Goal: Navigation & Orientation: Understand site structure

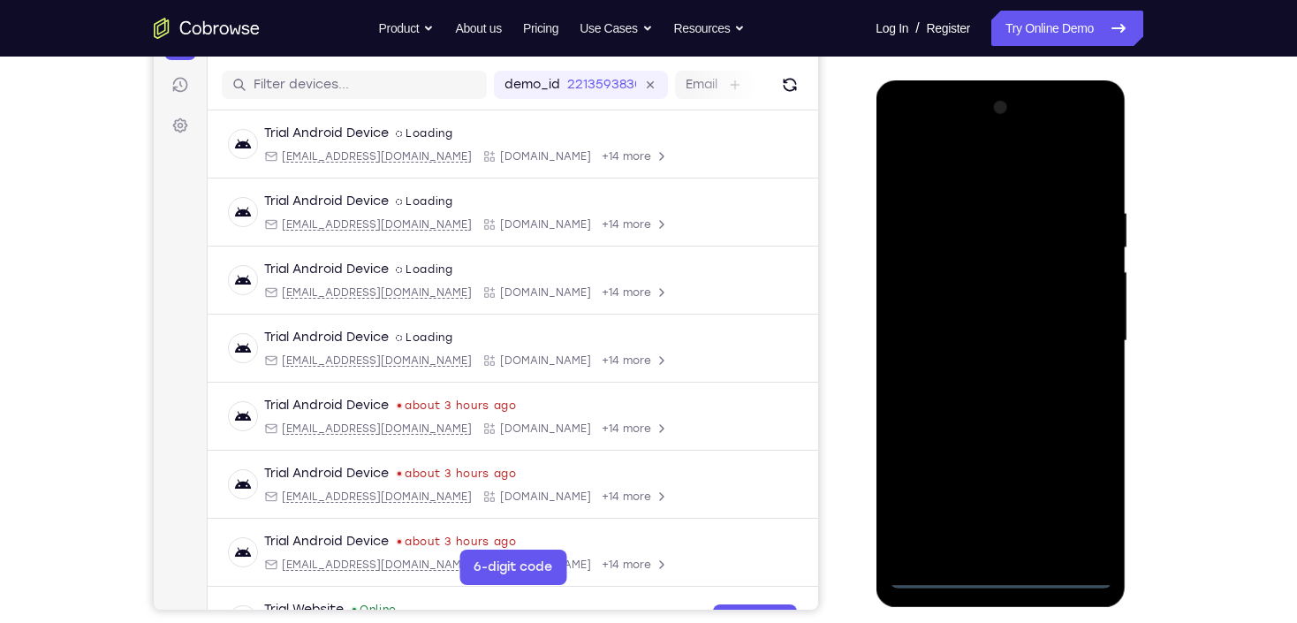
click at [1005, 574] on div at bounding box center [1000, 341] width 223 height 495
click at [1078, 506] on div at bounding box center [1000, 341] width 223 height 495
click at [973, 165] on div at bounding box center [1000, 341] width 223 height 495
click at [1070, 338] on div at bounding box center [1000, 341] width 223 height 495
click at [1018, 549] on div at bounding box center [1000, 341] width 223 height 495
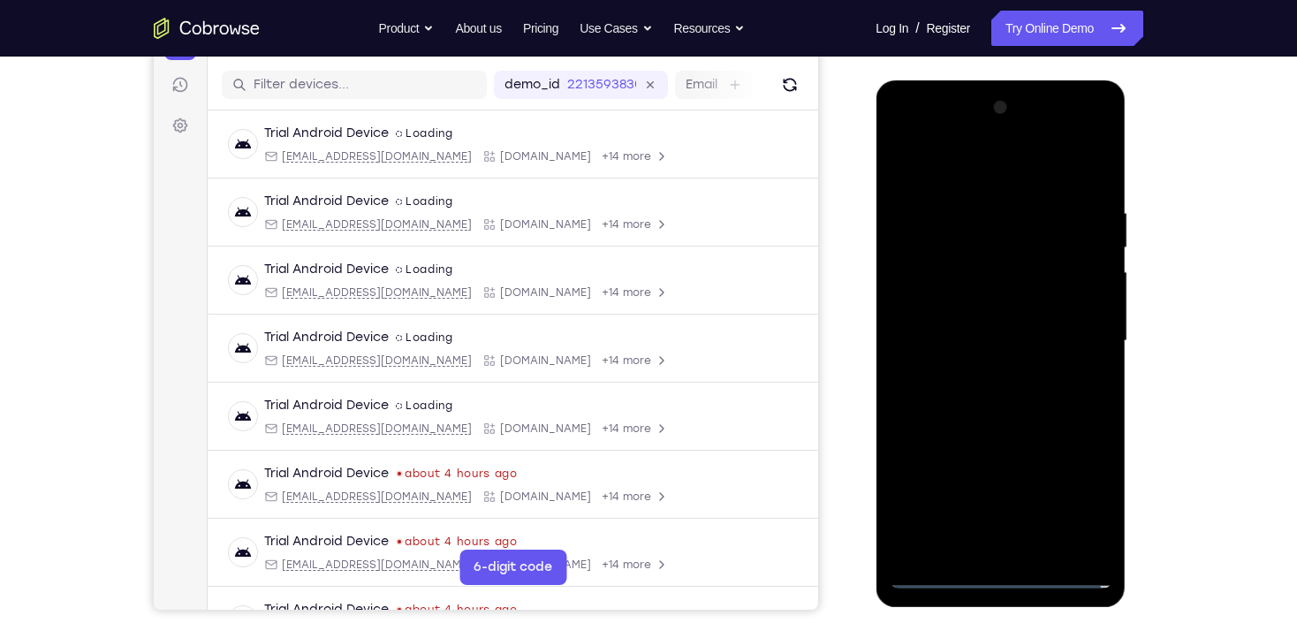
click at [961, 327] on div at bounding box center [1000, 341] width 223 height 495
click at [978, 308] on div at bounding box center [1000, 341] width 223 height 495
click at [1018, 340] on div at bounding box center [1000, 341] width 223 height 495
click at [997, 400] on div at bounding box center [1000, 341] width 223 height 495
click at [995, 399] on div at bounding box center [1000, 341] width 223 height 495
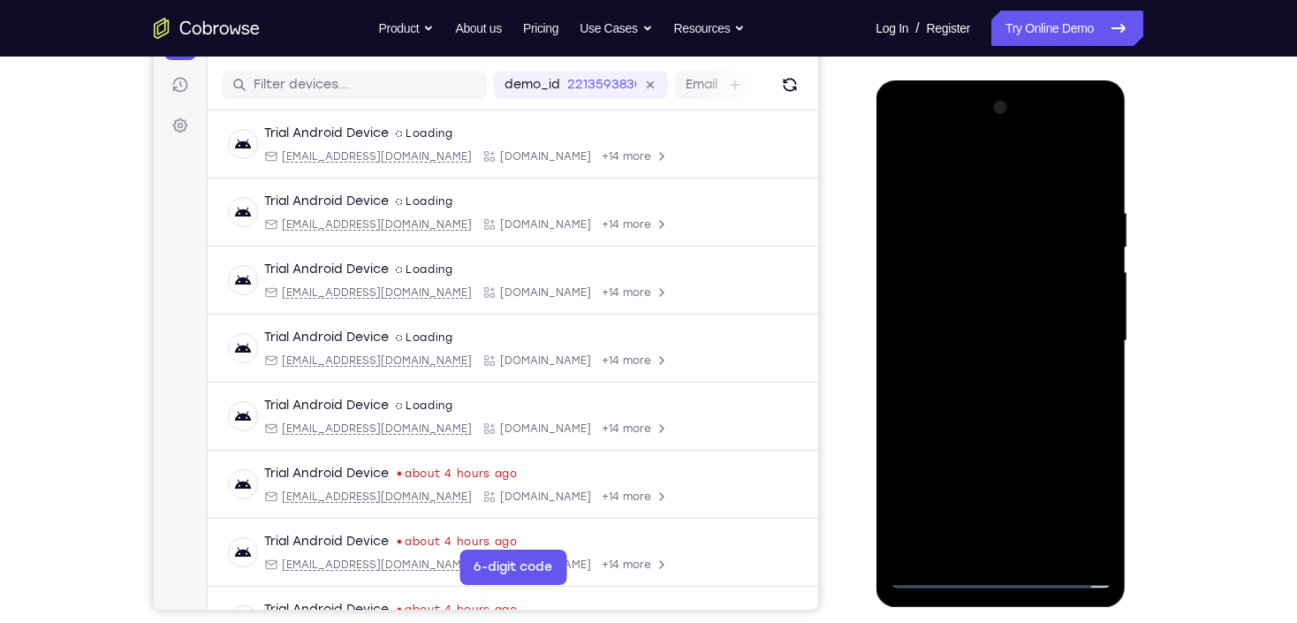
click at [994, 400] on div at bounding box center [1000, 341] width 223 height 495
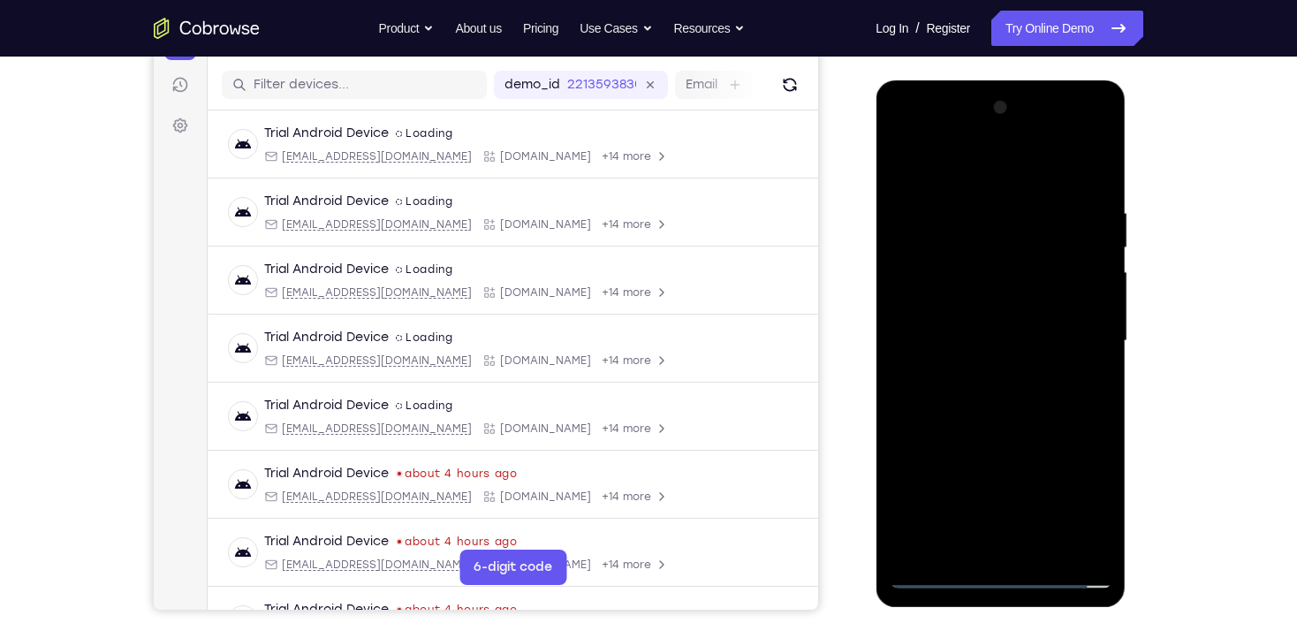
click at [994, 400] on div at bounding box center [1000, 341] width 223 height 495
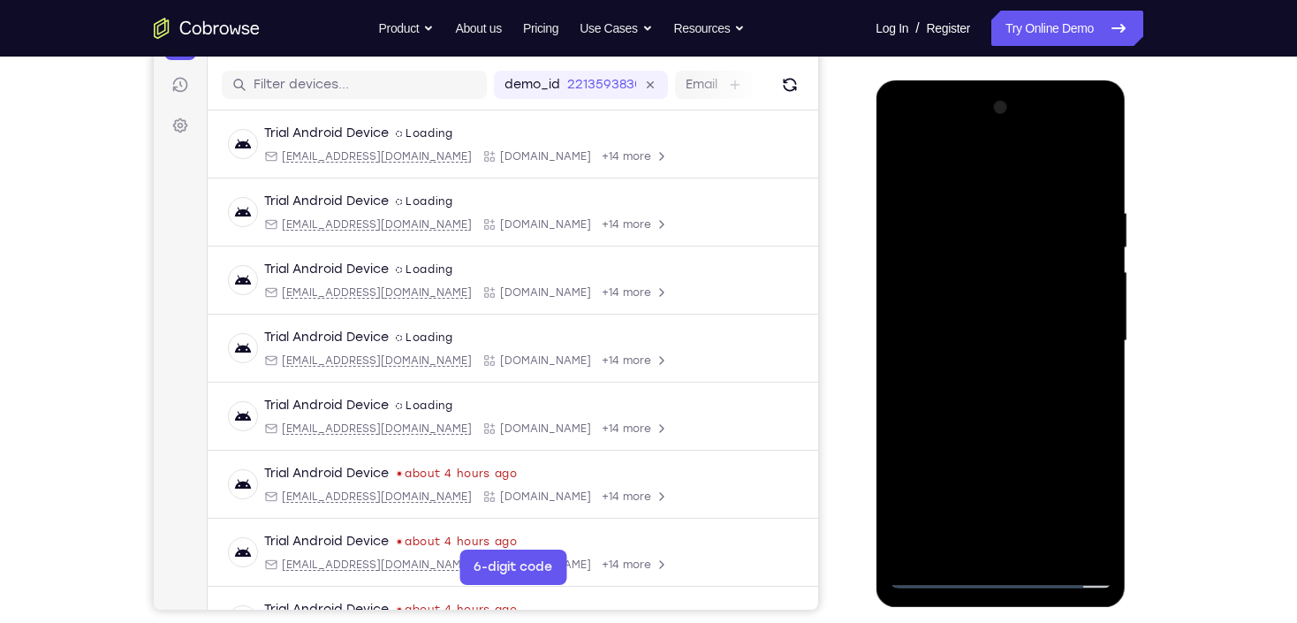
click at [994, 400] on div at bounding box center [1000, 341] width 223 height 495
drag, startPoint x: 986, startPoint y: 252, endPoint x: 1024, endPoint y: 503, distance: 253.9
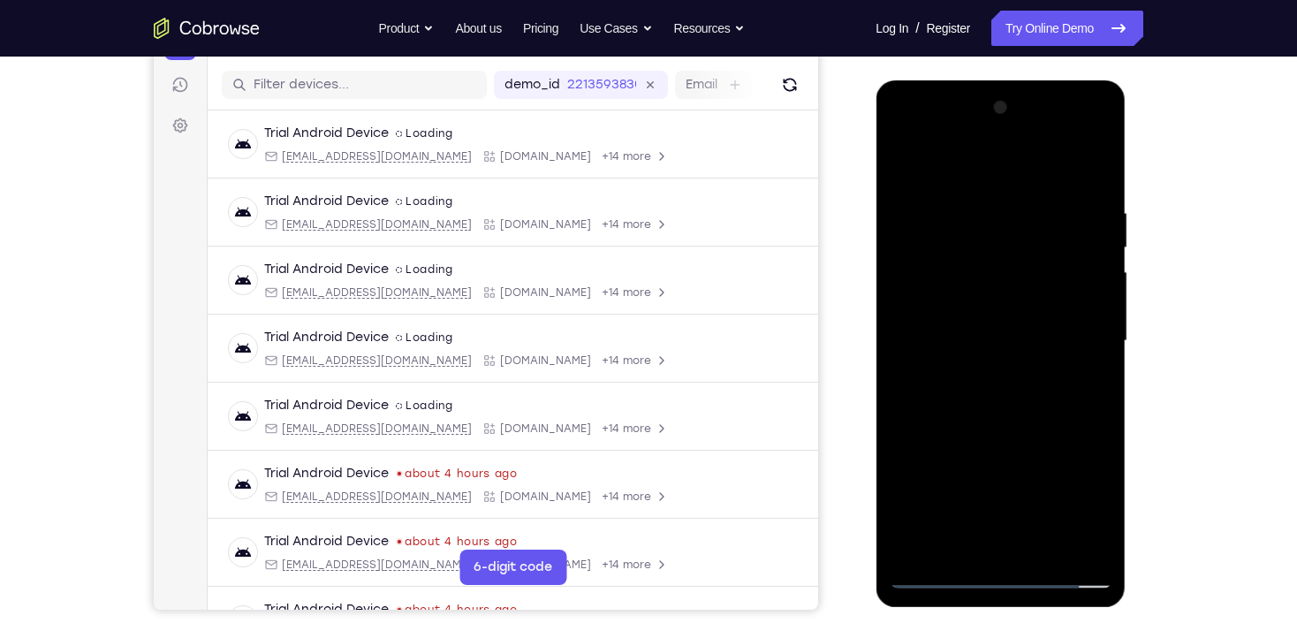
click at [1023, 503] on div at bounding box center [1000, 341] width 223 height 495
drag, startPoint x: 969, startPoint y: 171, endPoint x: 970, endPoint y: 81, distance: 89.3
click at [970, 81] on div at bounding box center [1001, 343] width 250 height 527
click at [1008, 326] on div at bounding box center [1000, 341] width 223 height 495
click at [969, 307] on div at bounding box center [1000, 341] width 223 height 495
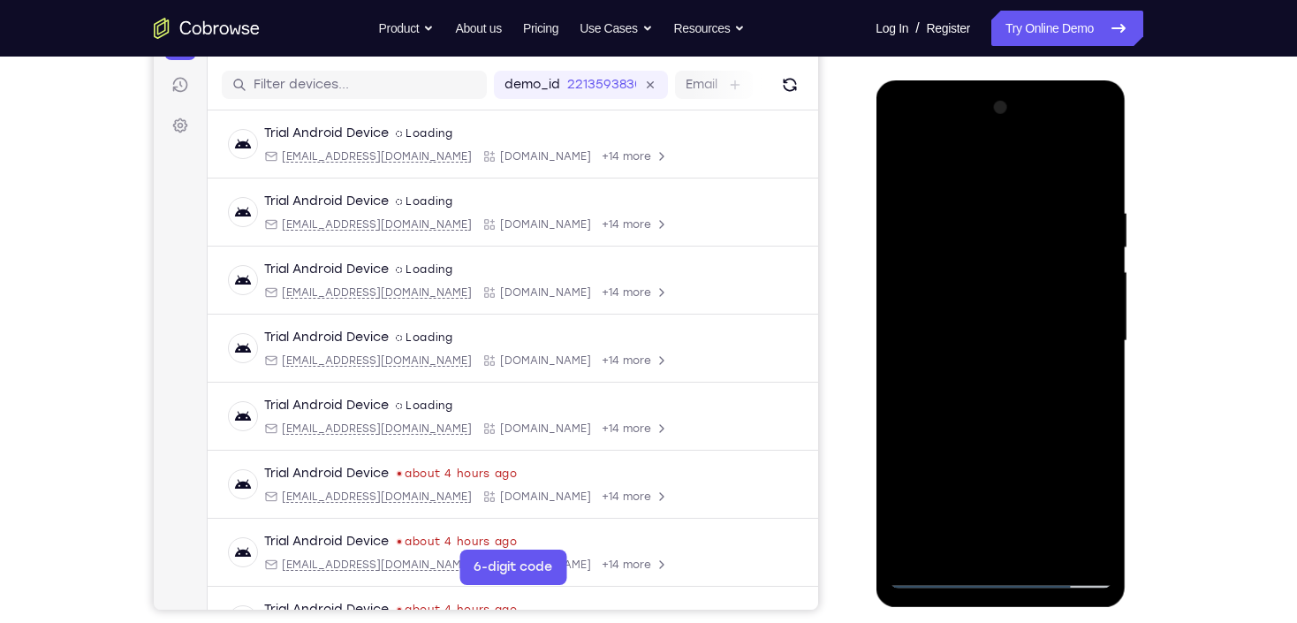
click at [1084, 308] on div at bounding box center [1000, 341] width 223 height 495
click at [1031, 339] on div at bounding box center [1000, 341] width 223 height 495
click at [1081, 304] on div at bounding box center [1000, 341] width 223 height 495
click at [1012, 344] on div at bounding box center [1000, 341] width 223 height 495
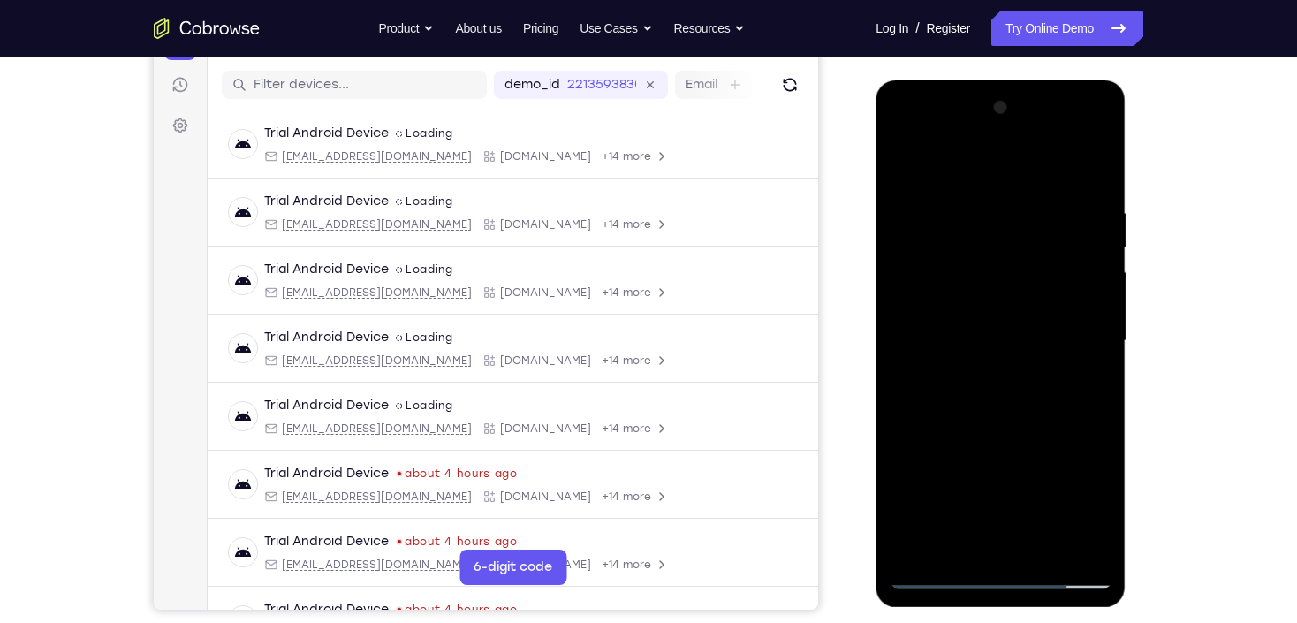
click at [1048, 393] on div at bounding box center [1000, 341] width 223 height 495
click at [1024, 397] on div at bounding box center [1000, 341] width 223 height 495
click at [1001, 403] on div at bounding box center [1000, 341] width 223 height 495
click at [1001, 402] on div at bounding box center [1000, 341] width 223 height 495
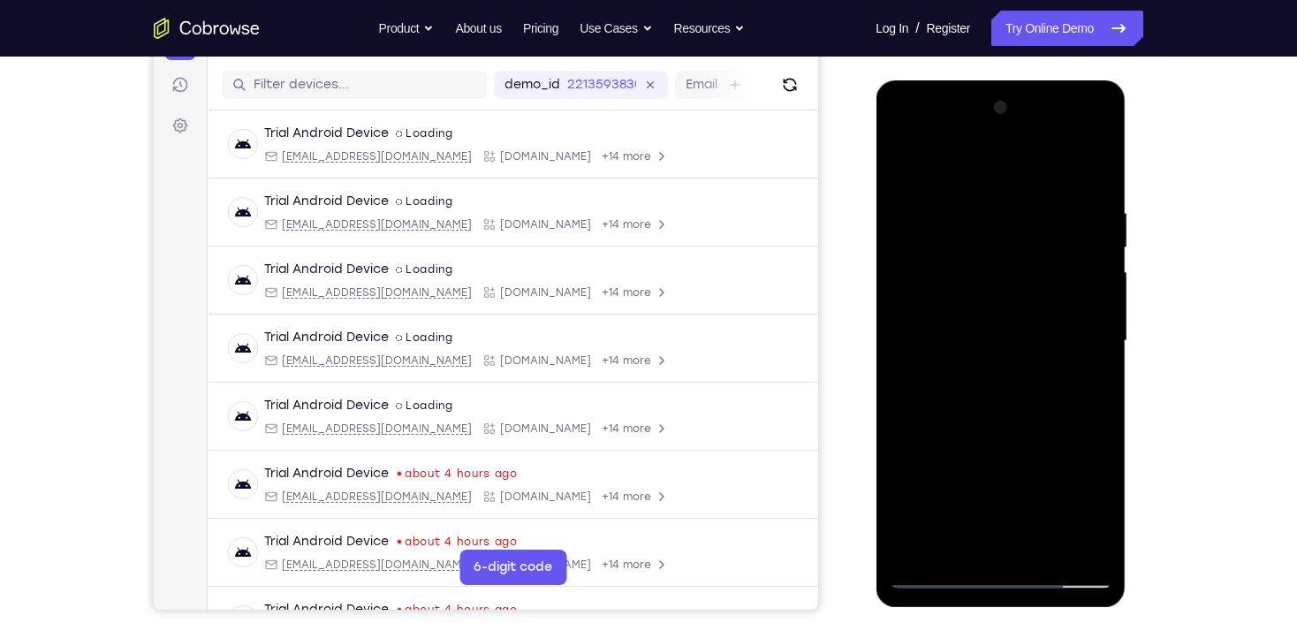
click at [1001, 402] on div at bounding box center [1000, 341] width 223 height 495
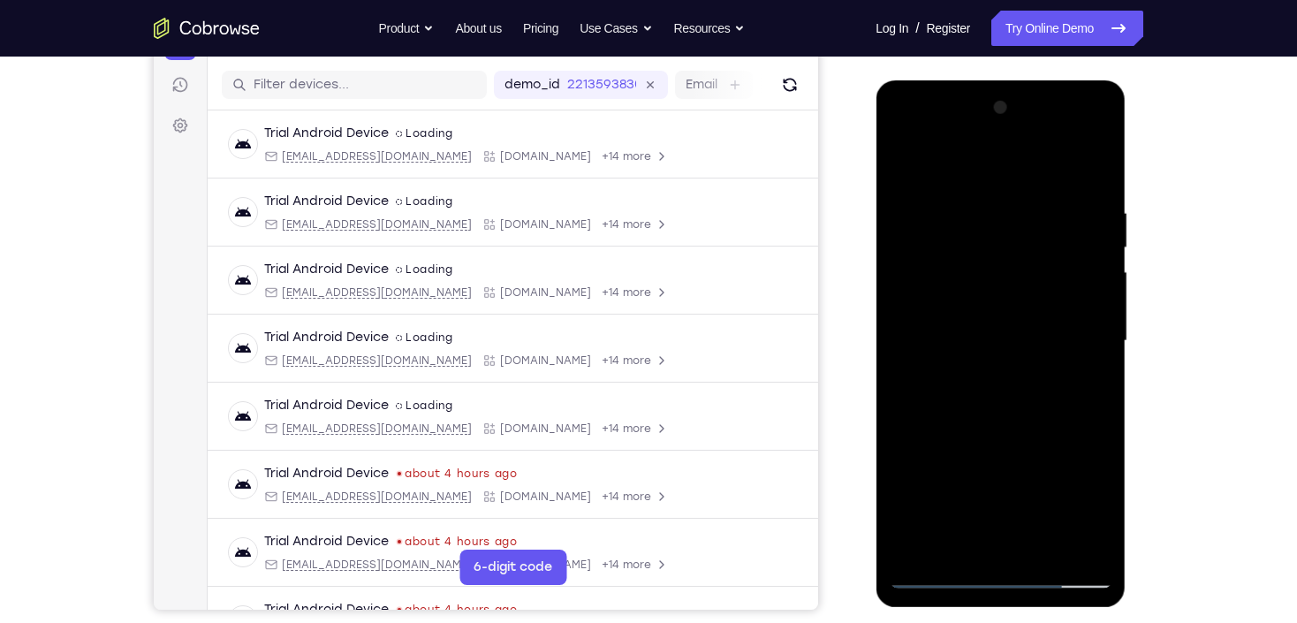
click at [1001, 402] on div at bounding box center [1000, 341] width 223 height 495
click at [1033, 411] on div at bounding box center [1000, 341] width 223 height 495
click at [1048, 548] on div at bounding box center [1000, 341] width 223 height 495
click at [1009, 442] on div at bounding box center [1000, 341] width 223 height 495
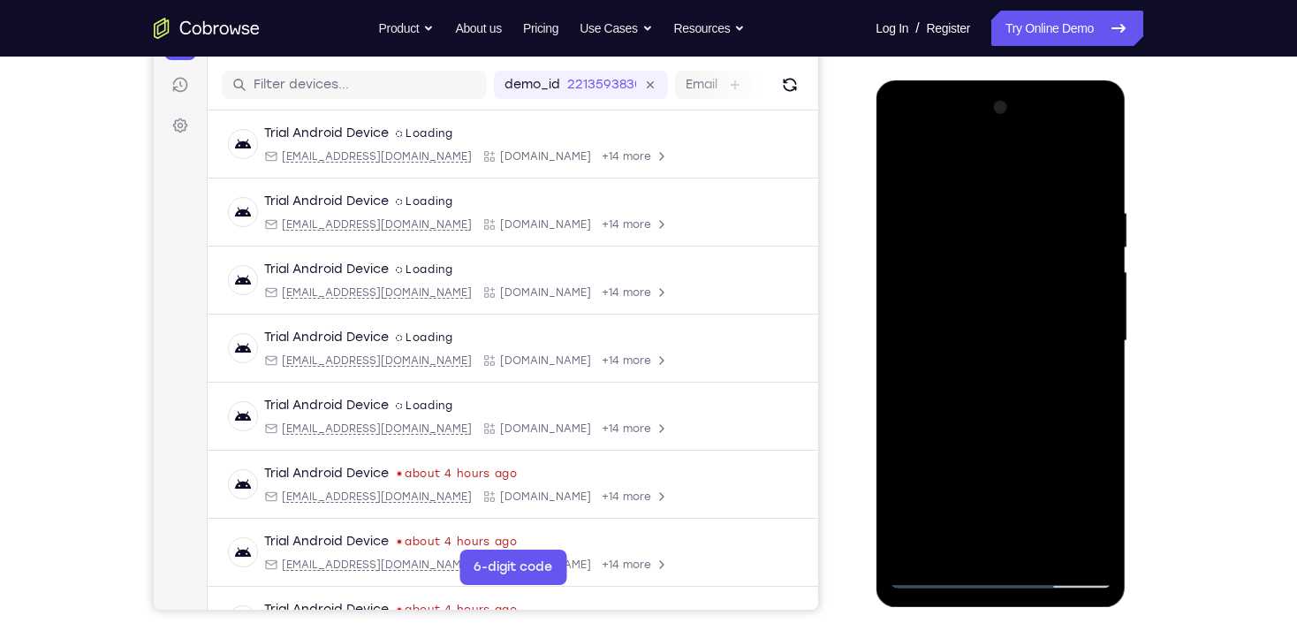
click at [976, 366] on div at bounding box center [1000, 341] width 223 height 495
click at [905, 167] on div at bounding box center [1000, 341] width 223 height 495
click at [989, 328] on div at bounding box center [1000, 341] width 223 height 495
click at [901, 174] on div at bounding box center [1000, 341] width 223 height 495
click at [1006, 179] on div at bounding box center [1000, 341] width 223 height 495
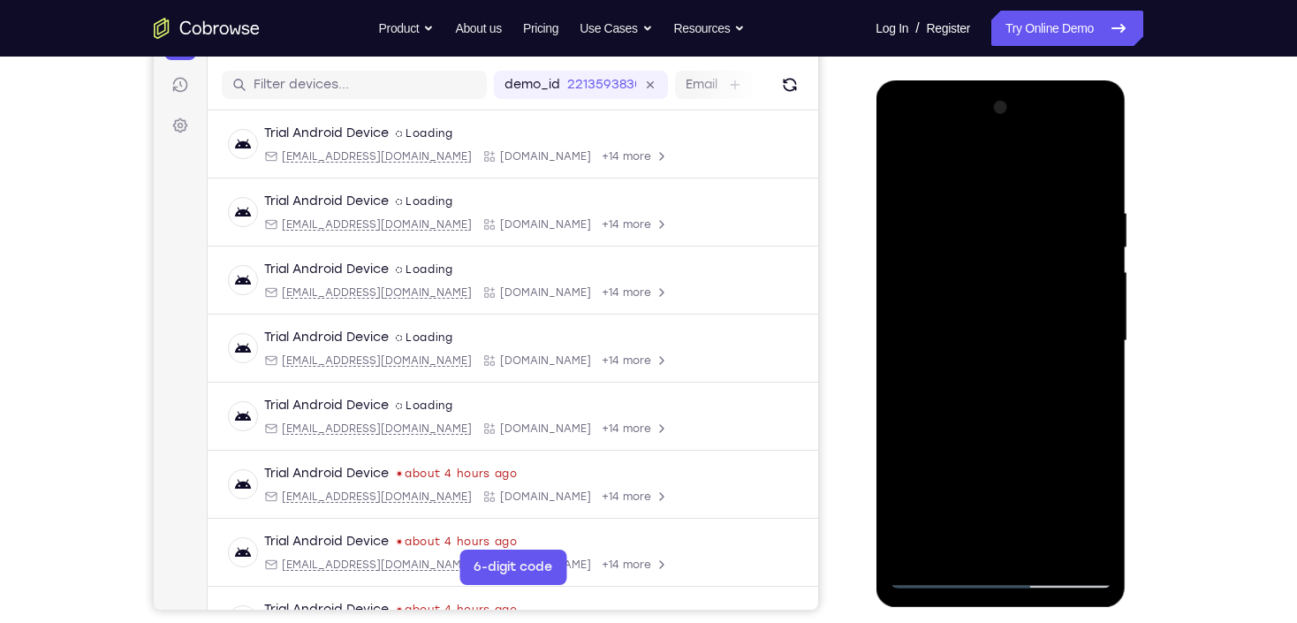
click at [914, 184] on div at bounding box center [1000, 341] width 223 height 495
click at [904, 162] on div at bounding box center [1000, 341] width 223 height 495
click at [1102, 167] on div at bounding box center [1000, 341] width 223 height 495
drag, startPoint x: 1004, startPoint y: 433, endPoint x: 989, endPoint y: 306, distance: 128.2
click at [989, 306] on div at bounding box center [1000, 341] width 223 height 495
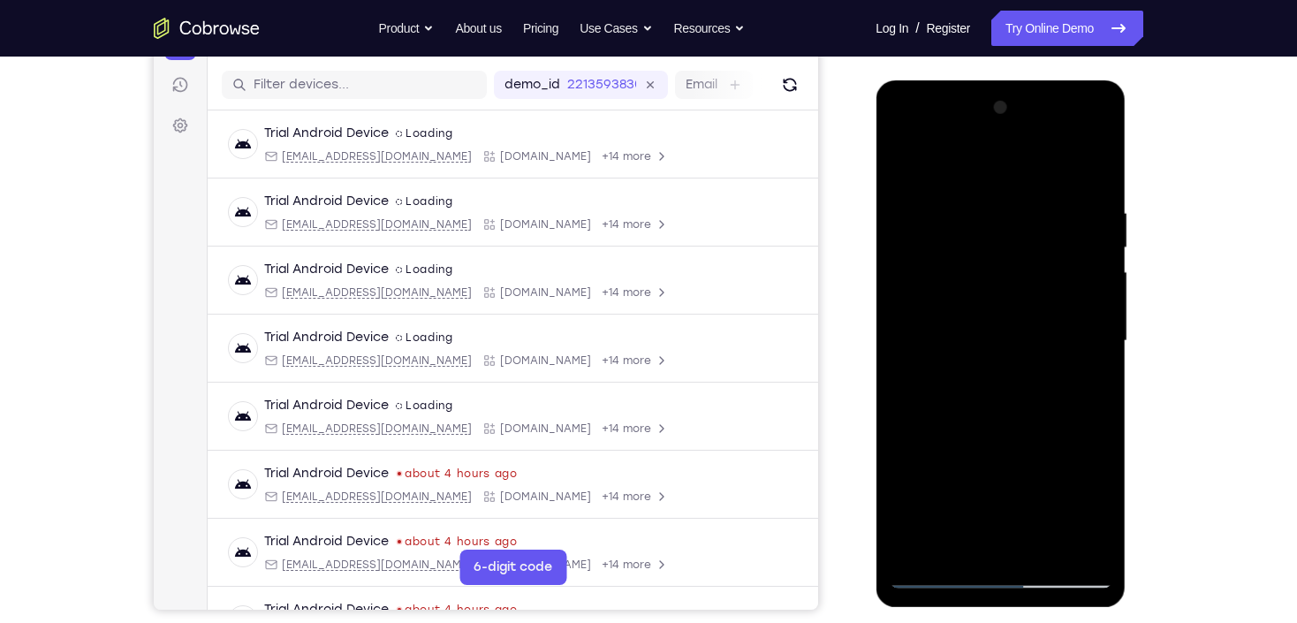
drag, startPoint x: 955, startPoint y: 426, endPoint x: 956, endPoint y: 323, distance: 103.4
click at [955, 323] on div at bounding box center [1000, 341] width 223 height 495
drag, startPoint x: 999, startPoint y: 464, endPoint x: 997, endPoint y: 255, distance: 208.6
click at [996, 262] on div at bounding box center [1000, 341] width 223 height 495
drag, startPoint x: 994, startPoint y: 450, endPoint x: 975, endPoint y: 316, distance: 135.7
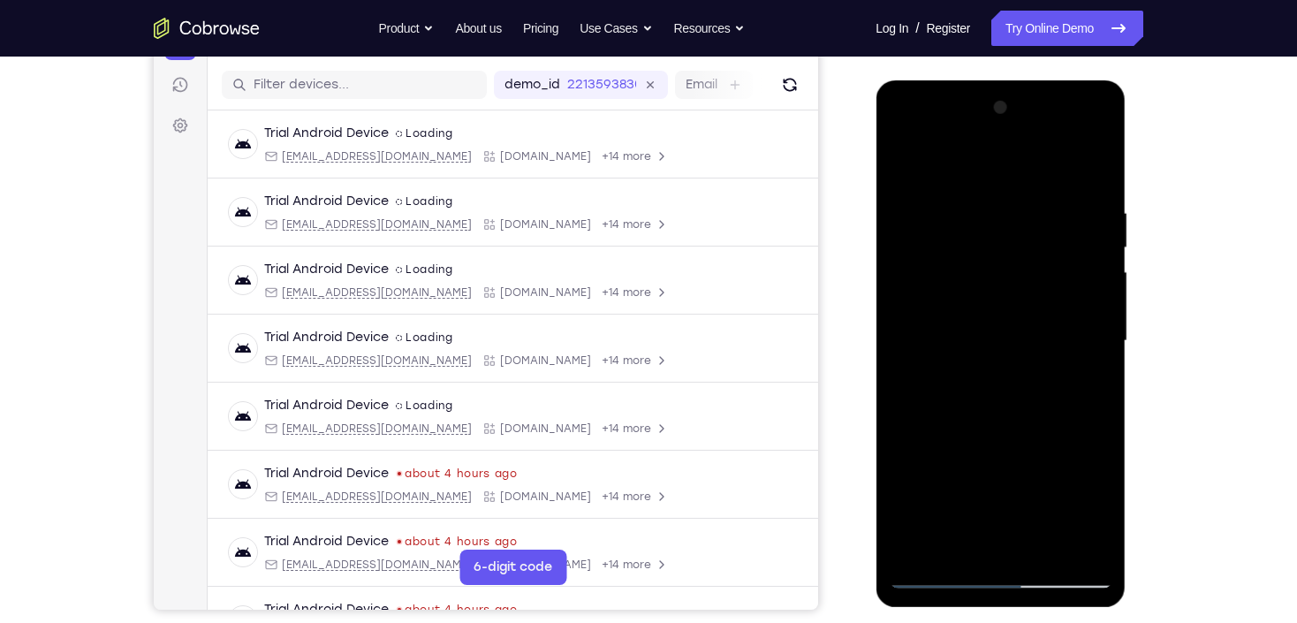
click at [975, 316] on div at bounding box center [1000, 341] width 223 height 495
drag, startPoint x: 1013, startPoint y: 453, endPoint x: 978, endPoint y: 336, distance: 122.5
click at [975, 334] on div at bounding box center [1000, 341] width 223 height 495
drag, startPoint x: 1001, startPoint y: 407, endPoint x: 987, endPoint y: 267, distance: 141.2
click at [987, 267] on div at bounding box center [1000, 341] width 223 height 495
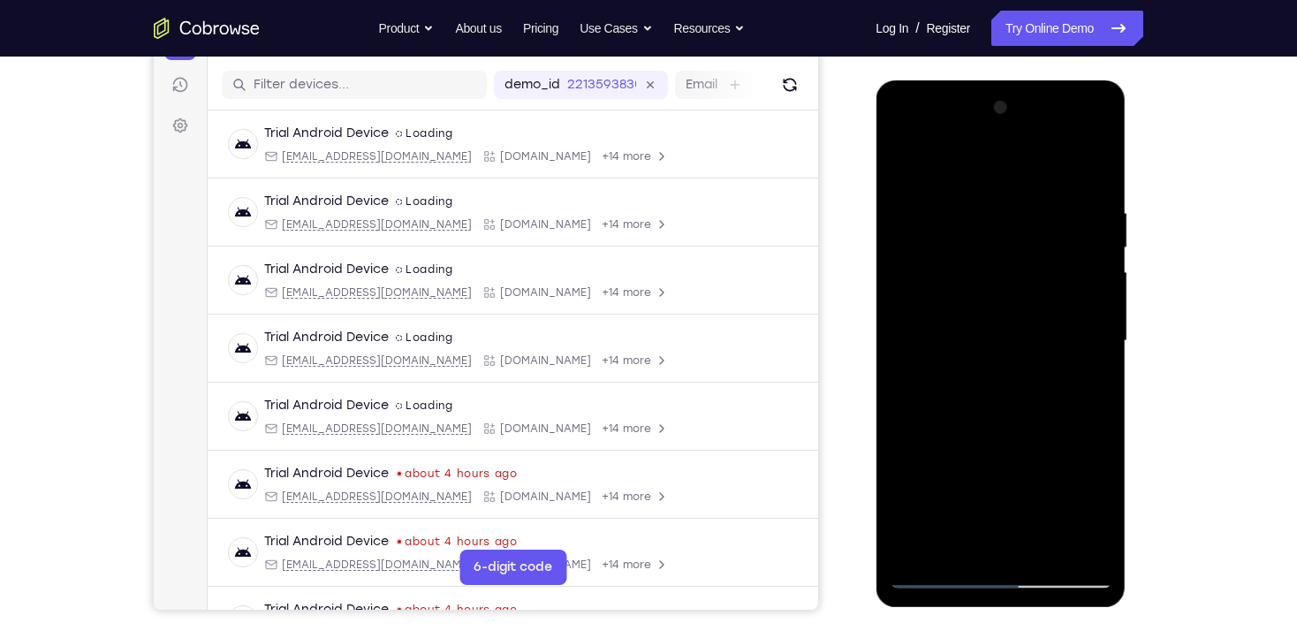
drag, startPoint x: 999, startPoint y: 386, endPoint x: 975, endPoint y: 286, distance: 102.7
click at [973, 285] on div at bounding box center [1000, 341] width 223 height 495
drag, startPoint x: 1000, startPoint y: 456, endPoint x: 971, endPoint y: 313, distance: 145.9
click at [971, 313] on div at bounding box center [1000, 341] width 223 height 495
drag, startPoint x: 996, startPoint y: 441, endPoint x: 975, endPoint y: 308, distance: 135.1
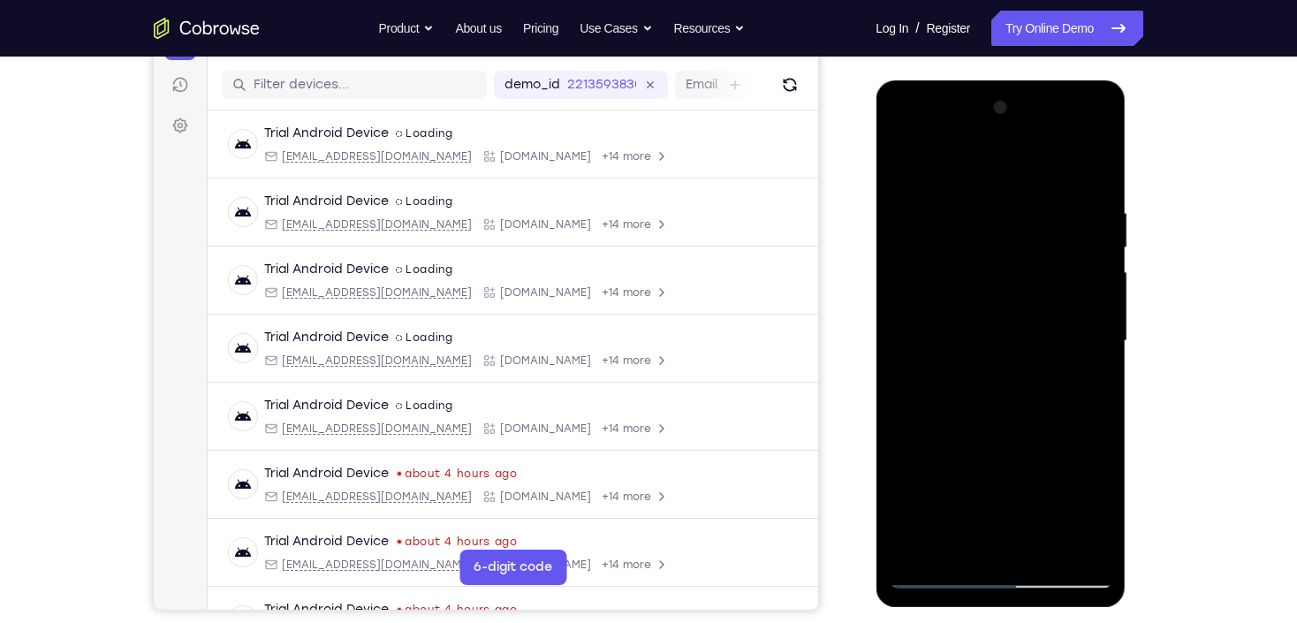
click at [975, 308] on div at bounding box center [1000, 341] width 223 height 495
drag, startPoint x: 992, startPoint y: 462, endPoint x: 980, endPoint y: 308, distance: 154.2
click at [980, 312] on div at bounding box center [1000, 341] width 223 height 495
drag, startPoint x: 982, startPoint y: 407, endPoint x: 961, endPoint y: 295, distance: 114.2
click at [961, 295] on div at bounding box center [1000, 341] width 223 height 495
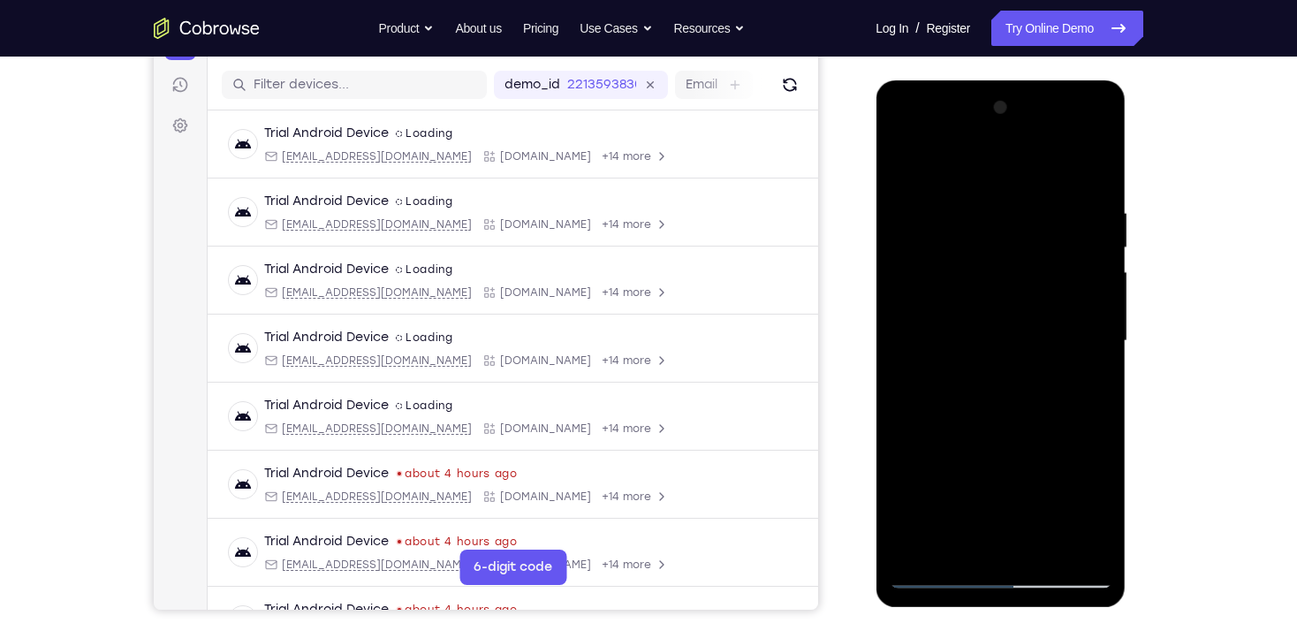
drag, startPoint x: 996, startPoint y: 361, endPoint x: 1001, endPoint y: 351, distance: 11.5
click at [1001, 351] on div at bounding box center [1000, 341] width 223 height 495
drag, startPoint x: 996, startPoint y: 432, endPoint x: 975, endPoint y: 293, distance: 141.2
click at [975, 293] on div at bounding box center [1000, 341] width 223 height 495
drag, startPoint x: 985, startPoint y: 329, endPoint x: 1004, endPoint y: 252, distance: 79.3
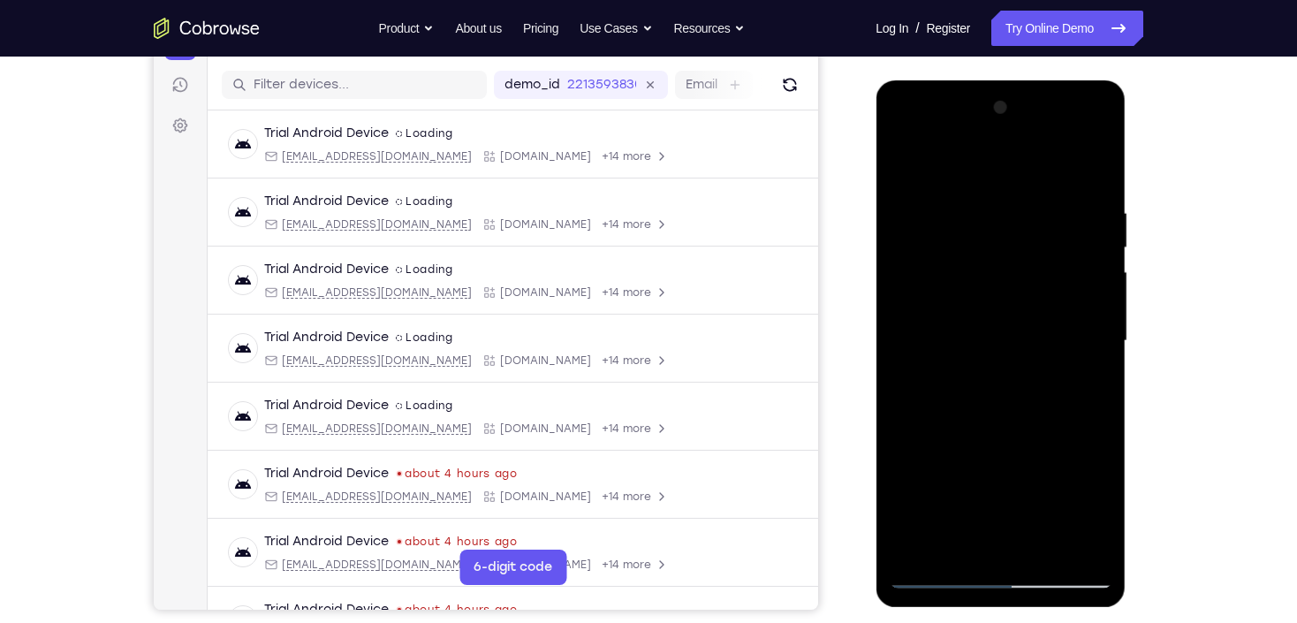
click at [1003, 254] on div at bounding box center [1000, 341] width 223 height 495
drag, startPoint x: 989, startPoint y: 407, endPoint x: 1047, endPoint y: 185, distance: 230.2
click at [1047, 185] on div at bounding box center [1000, 341] width 223 height 495
drag, startPoint x: 1005, startPoint y: 341, endPoint x: 1017, endPoint y: 293, distance: 49.3
click at [1017, 294] on div at bounding box center [1000, 341] width 223 height 495
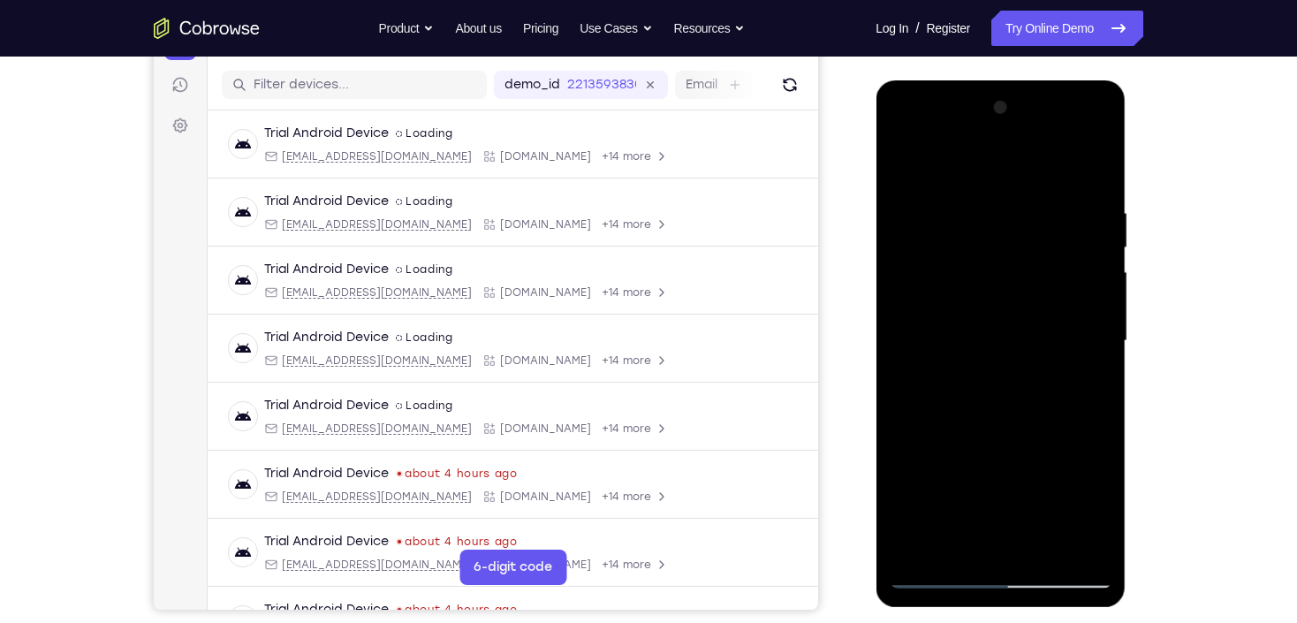
drag, startPoint x: 988, startPoint y: 432, endPoint x: 996, endPoint y: 316, distance: 116.1
click at [996, 326] on div at bounding box center [1000, 341] width 223 height 495
click at [961, 303] on div at bounding box center [1000, 341] width 223 height 495
drag, startPoint x: 1039, startPoint y: 197, endPoint x: 1067, endPoint y: 424, distance: 228.9
click at [1066, 417] on div at bounding box center [1000, 341] width 223 height 495
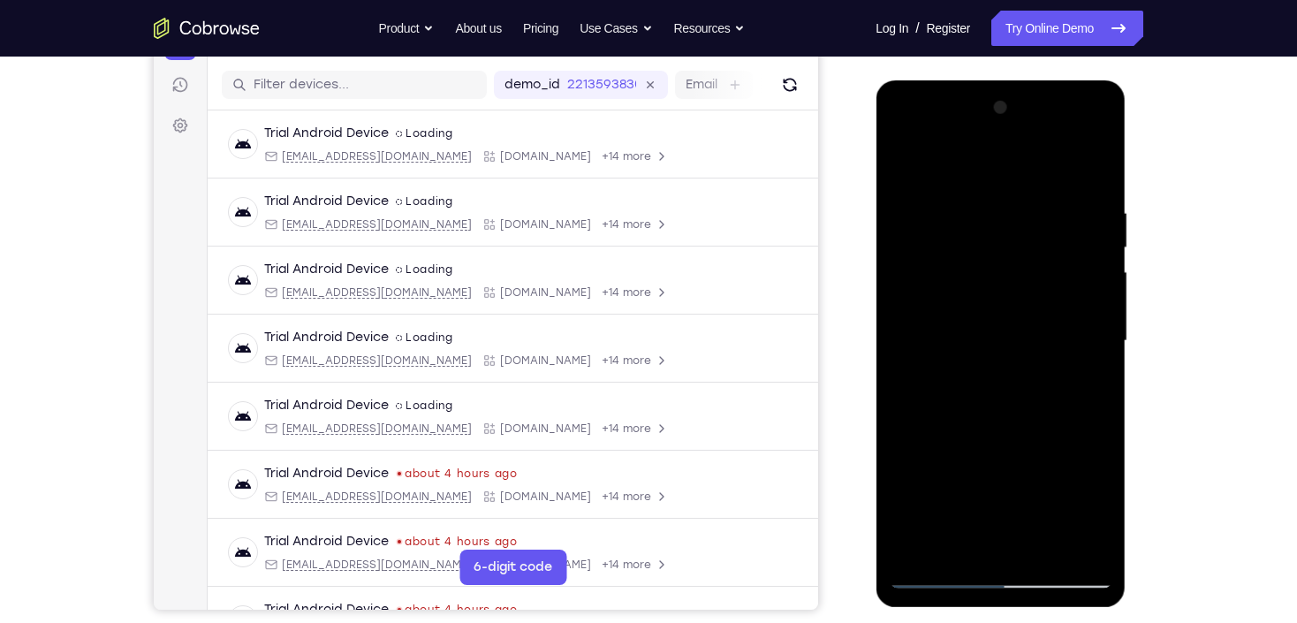
drag, startPoint x: 1039, startPoint y: 227, endPoint x: 1046, endPoint y: 360, distance: 132.8
click at [1046, 360] on div at bounding box center [1000, 341] width 223 height 495
click at [1088, 335] on div at bounding box center [1000, 341] width 223 height 495
click at [902, 164] on div at bounding box center [1000, 341] width 223 height 495
click at [966, 550] on div at bounding box center [1000, 341] width 223 height 495
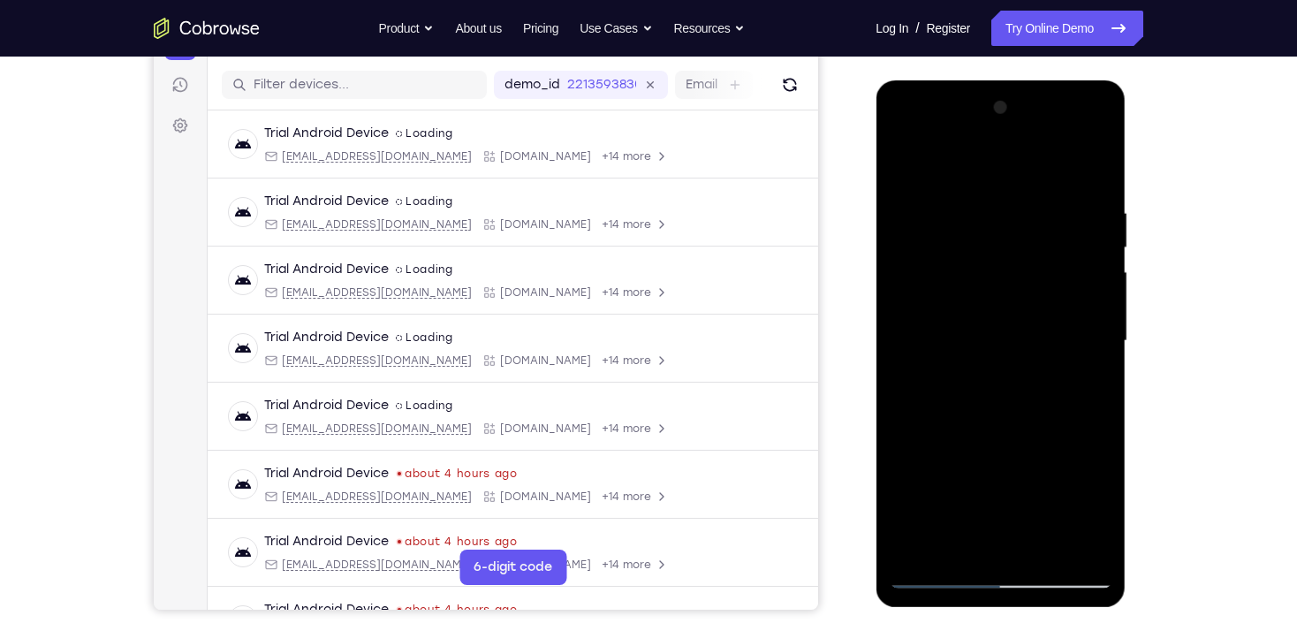
click at [971, 163] on div at bounding box center [1000, 341] width 223 height 495
click at [957, 263] on div at bounding box center [1000, 341] width 223 height 495
click at [1040, 225] on div at bounding box center [1000, 341] width 223 height 495
click at [947, 475] on div at bounding box center [1000, 341] width 223 height 495
drag, startPoint x: 976, startPoint y: 476, endPoint x: 970, endPoint y: 354, distance: 121.2
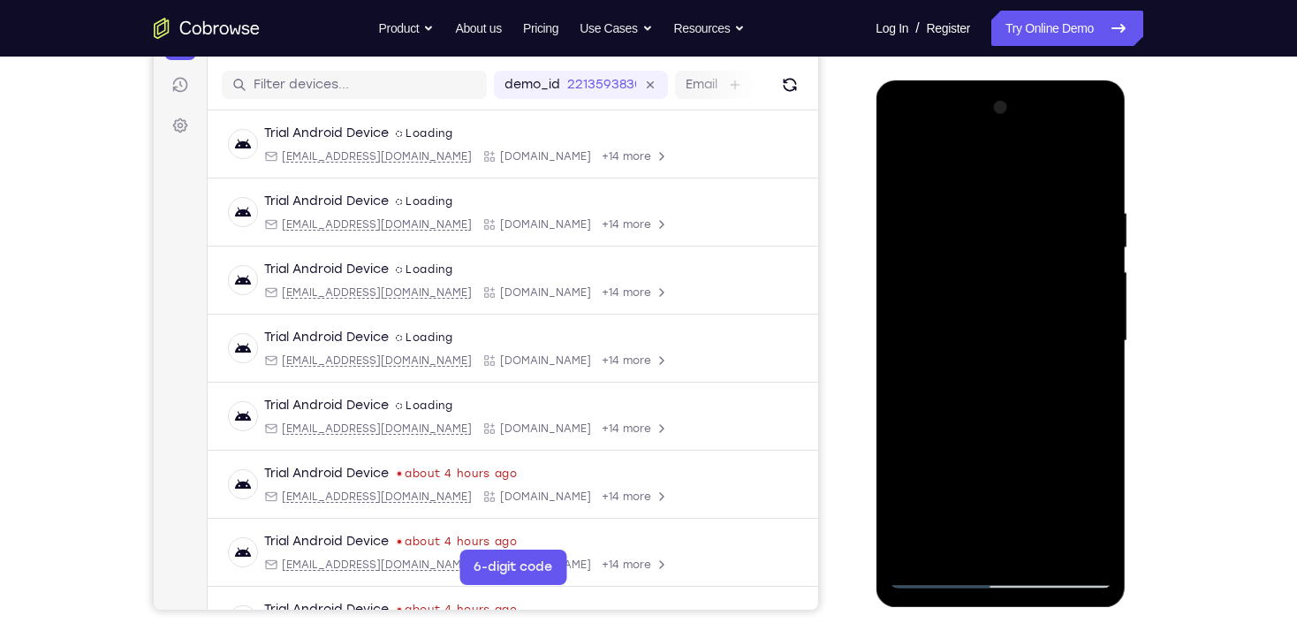
click at [969, 358] on div at bounding box center [1000, 341] width 223 height 495
click at [934, 422] on div at bounding box center [1000, 341] width 223 height 495
drag, startPoint x: 1031, startPoint y: 230, endPoint x: 1028, endPoint y: 370, distance: 140.6
click at [1028, 370] on div at bounding box center [1000, 341] width 223 height 495
click at [1010, 224] on div at bounding box center [1000, 341] width 223 height 495
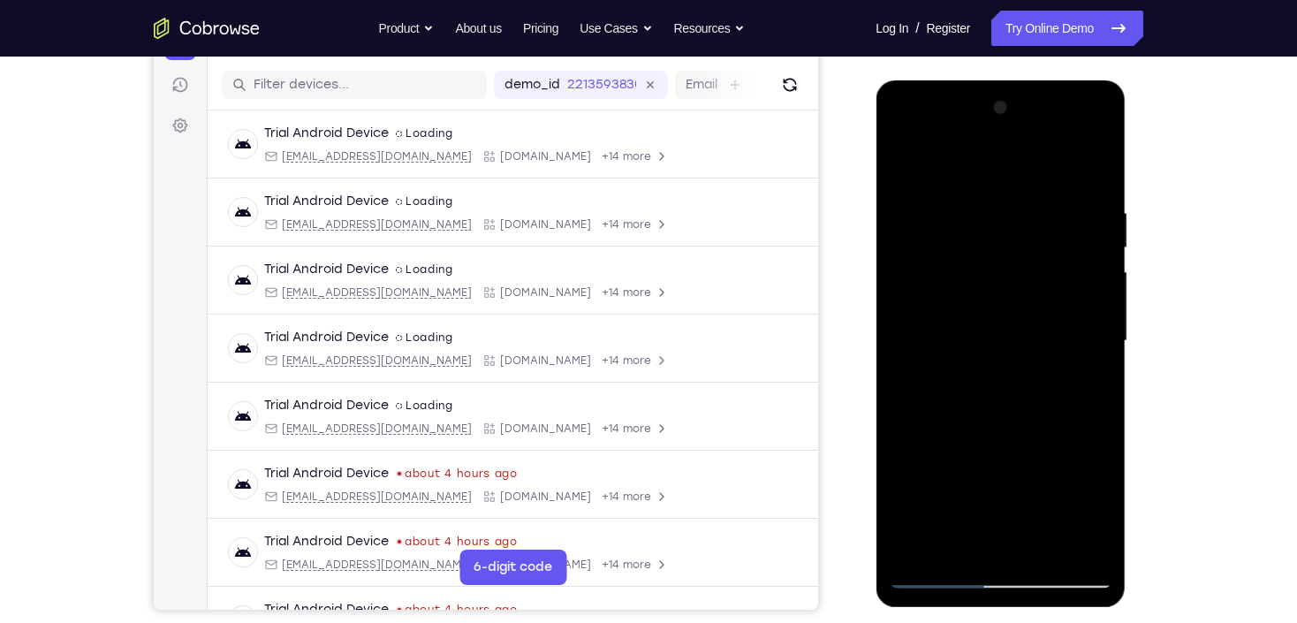
click at [917, 550] on div at bounding box center [1000, 341] width 223 height 495
click at [974, 207] on div at bounding box center [1000, 341] width 223 height 495
click at [1095, 361] on div at bounding box center [1000, 341] width 223 height 495
click at [905, 368] on div at bounding box center [1000, 341] width 223 height 495
click at [1091, 301] on div at bounding box center [1000, 341] width 223 height 495
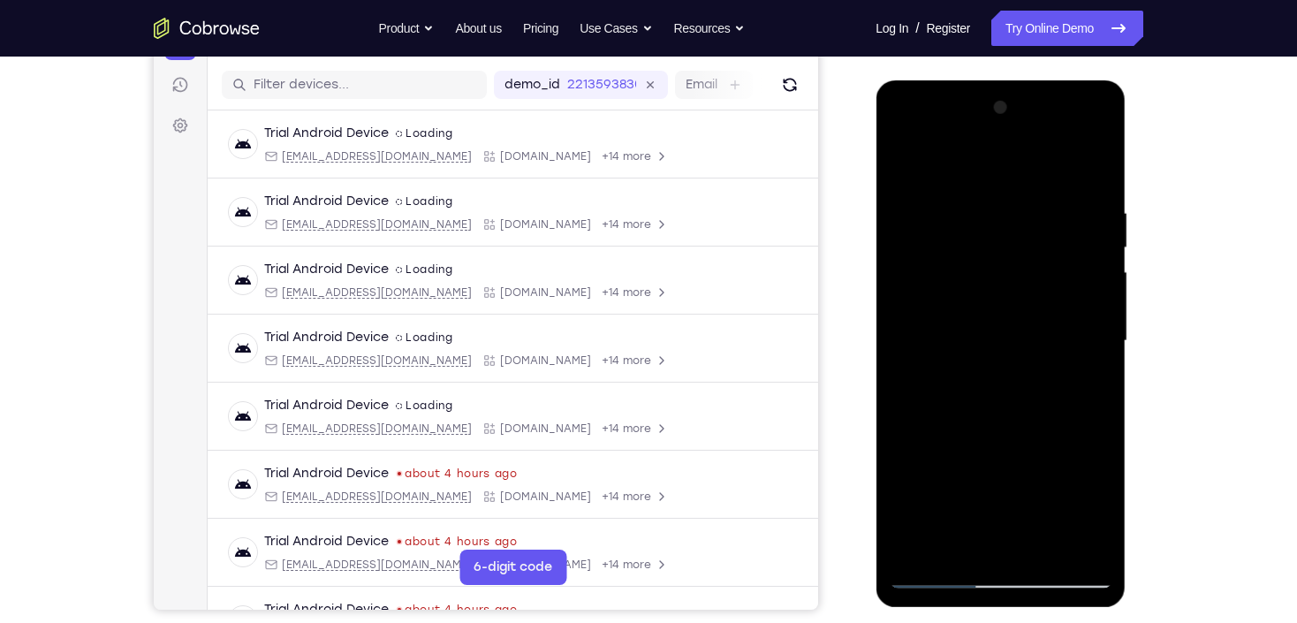
click at [1091, 301] on div at bounding box center [1000, 341] width 223 height 495
click at [1080, 317] on div at bounding box center [1000, 341] width 223 height 495
click at [1081, 327] on div at bounding box center [1000, 341] width 223 height 495
click at [1084, 333] on div at bounding box center [1000, 341] width 223 height 495
click at [1061, 337] on div at bounding box center [1000, 341] width 223 height 495
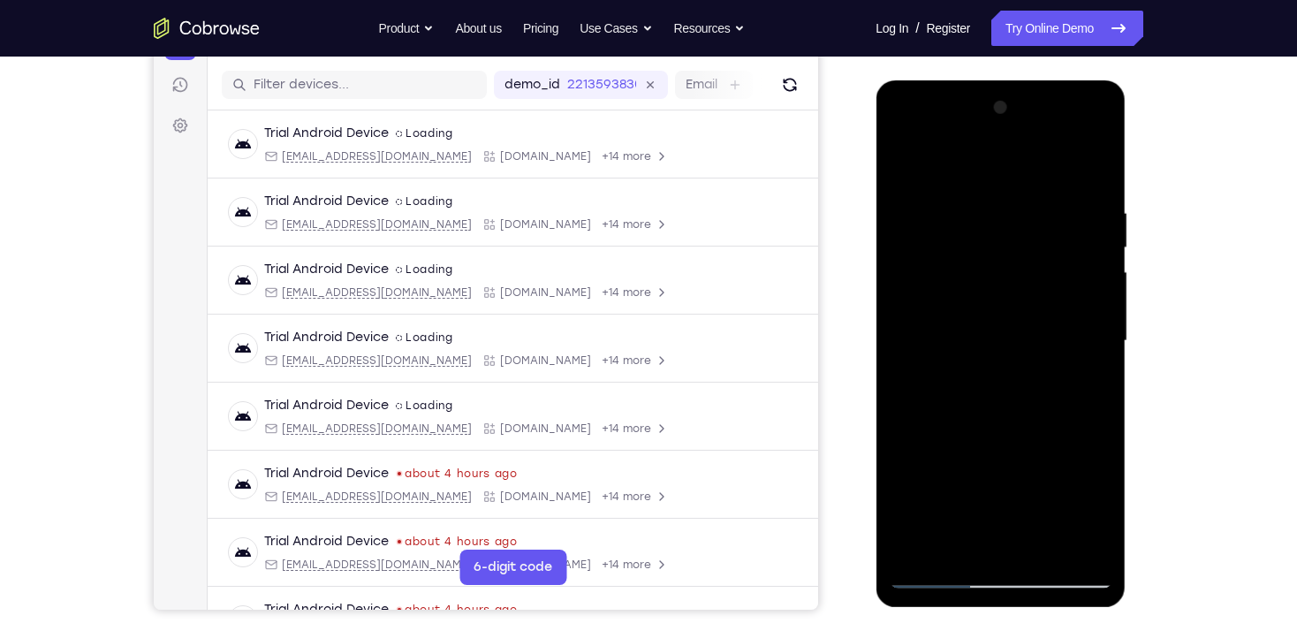
click at [1089, 341] on div at bounding box center [1000, 341] width 223 height 495
click at [1089, 340] on div at bounding box center [1000, 341] width 223 height 495
click at [1089, 339] on div at bounding box center [1000, 341] width 223 height 495
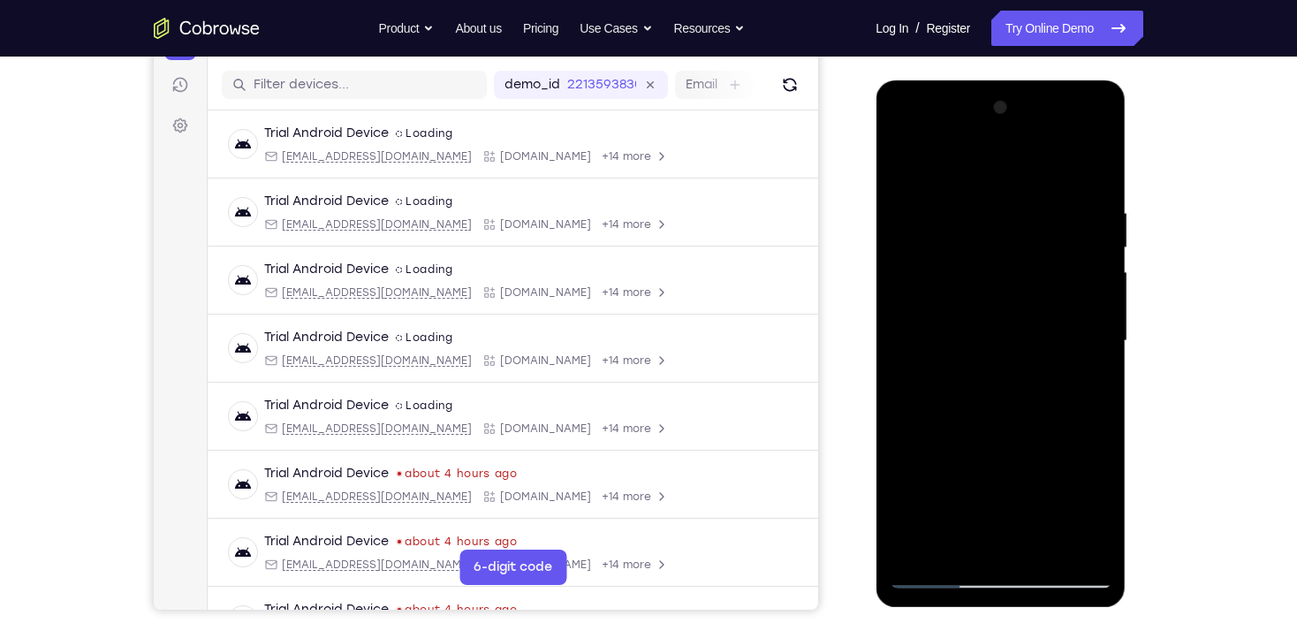
drag, startPoint x: 993, startPoint y: 401, endPoint x: 1063, endPoint y: 321, distance: 107.1
click at [1063, 321] on div at bounding box center [1000, 341] width 223 height 495
click at [1064, 320] on div at bounding box center [1000, 341] width 223 height 495
click at [1065, 322] on div at bounding box center [1000, 341] width 223 height 495
click at [1067, 322] on div at bounding box center [1000, 341] width 223 height 495
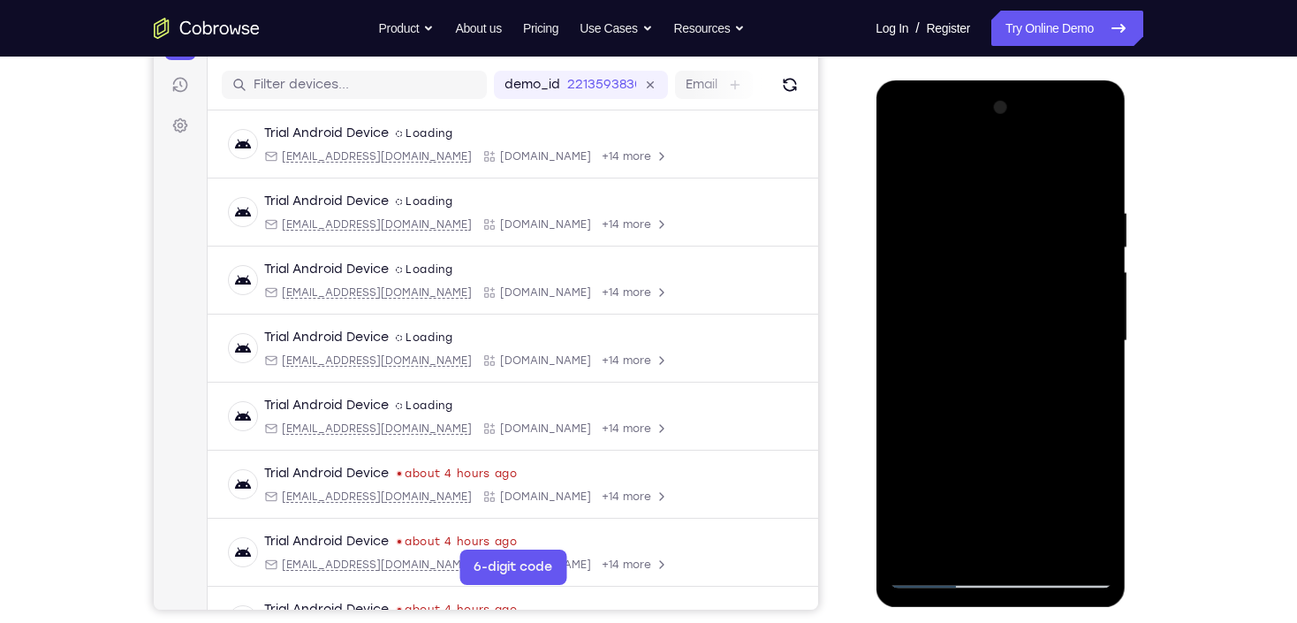
click at [1067, 322] on div at bounding box center [1000, 341] width 223 height 495
click at [945, 353] on div at bounding box center [1000, 341] width 223 height 495
click at [932, 287] on div at bounding box center [1000, 341] width 223 height 495
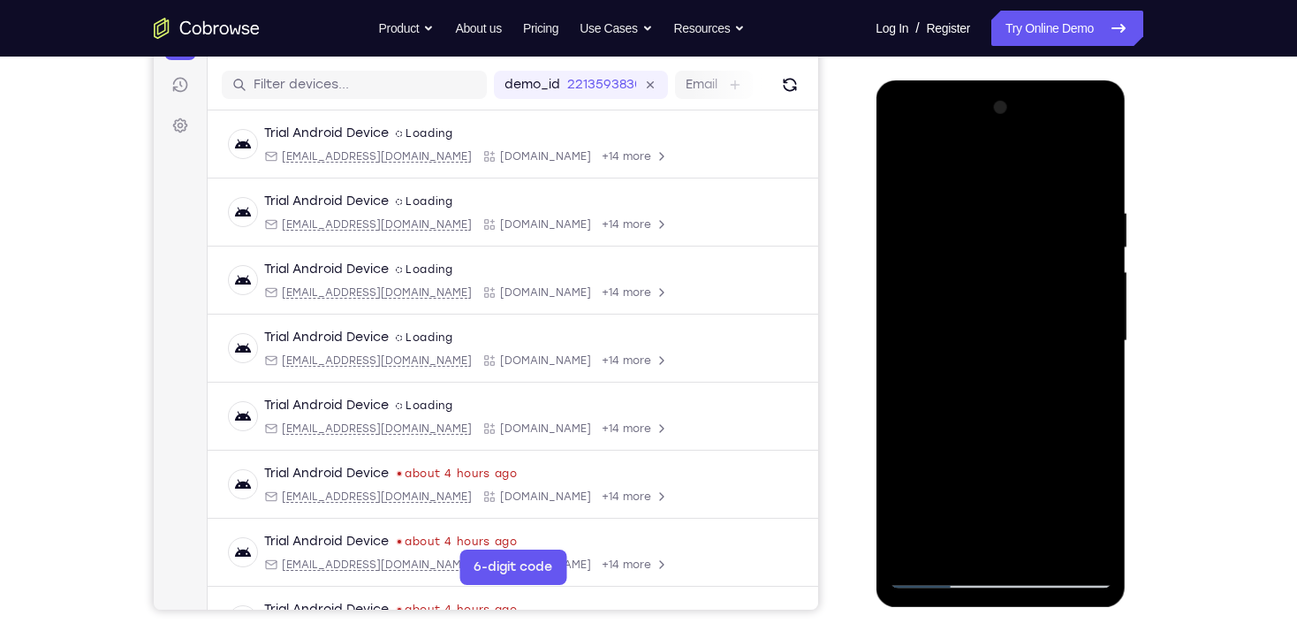
click at [1095, 178] on div at bounding box center [1000, 341] width 223 height 495
drag, startPoint x: 1007, startPoint y: 193, endPoint x: 1061, endPoint y: 514, distance: 325.5
click at [1061, 514] on div at bounding box center [1000, 341] width 223 height 495
click at [1039, 553] on div at bounding box center [1000, 341] width 223 height 495
click at [999, 178] on div at bounding box center [1000, 341] width 223 height 495
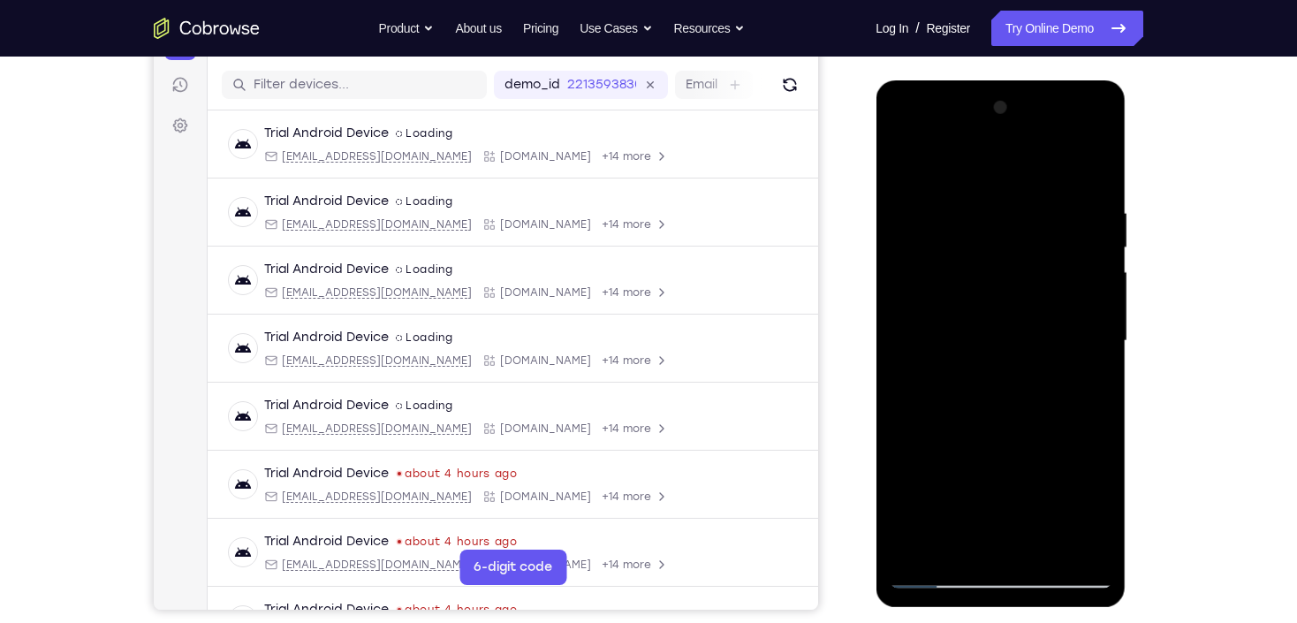
click at [928, 183] on div at bounding box center [1000, 341] width 223 height 495
click at [909, 160] on div at bounding box center [1000, 341] width 223 height 495
drag, startPoint x: 1003, startPoint y: 195, endPoint x: 1056, endPoint y: 504, distance: 313.0
click at [1056, 504] on div at bounding box center [1000, 341] width 223 height 495
drag, startPoint x: 1038, startPoint y: 477, endPoint x: 1053, endPoint y: 337, distance: 141.3
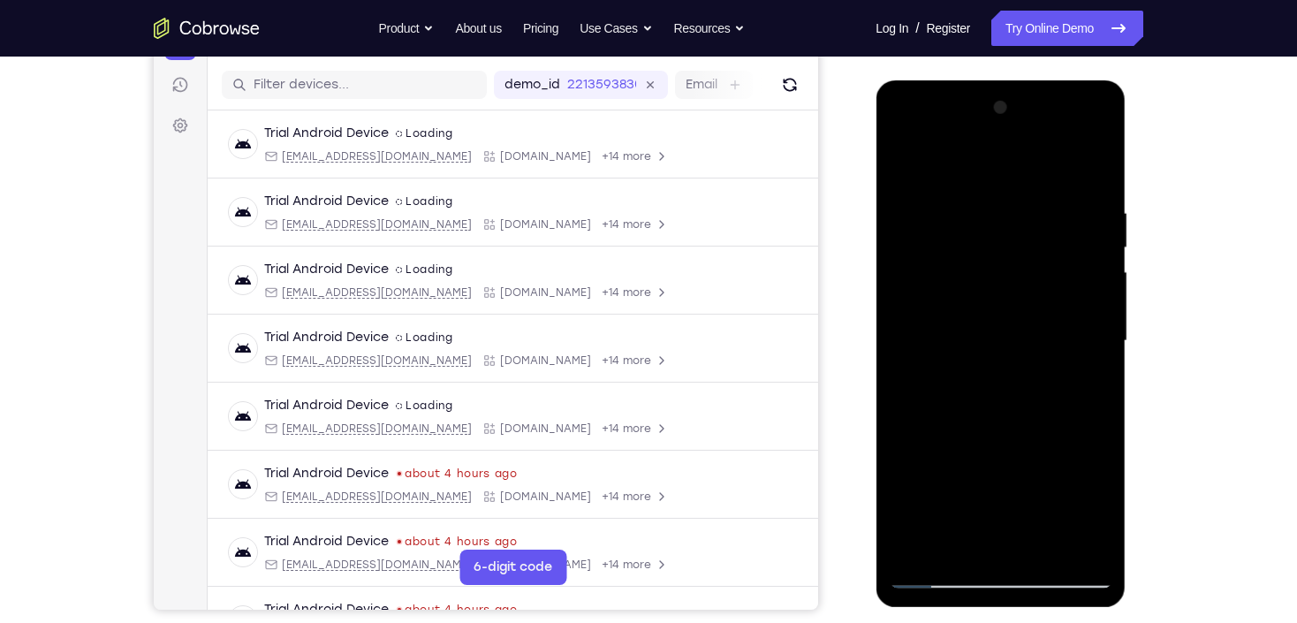
click at [1053, 339] on div at bounding box center [1000, 341] width 223 height 495
click at [1104, 414] on div at bounding box center [1000, 341] width 223 height 495
click at [962, 550] on div at bounding box center [1000, 341] width 223 height 495
click at [993, 237] on div at bounding box center [1000, 341] width 223 height 495
drag, startPoint x: 1015, startPoint y: 217, endPoint x: 1017, endPoint y: 430, distance: 213.9
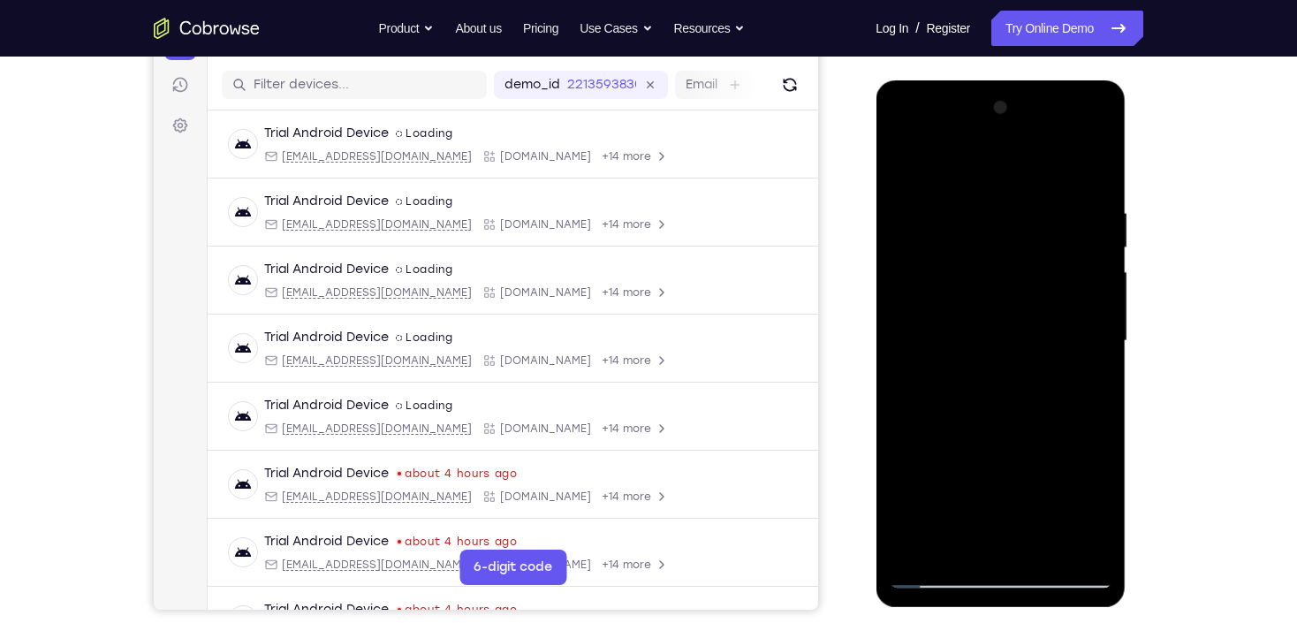
click at [1017, 430] on div at bounding box center [1000, 341] width 223 height 495
click at [915, 559] on div at bounding box center [1000, 341] width 223 height 495
click at [957, 549] on div at bounding box center [1000, 341] width 223 height 495
drag, startPoint x: 1016, startPoint y: 171, endPoint x: 1031, endPoint y: 453, distance: 283.2
click at [1031, 453] on div at bounding box center [1000, 341] width 223 height 495
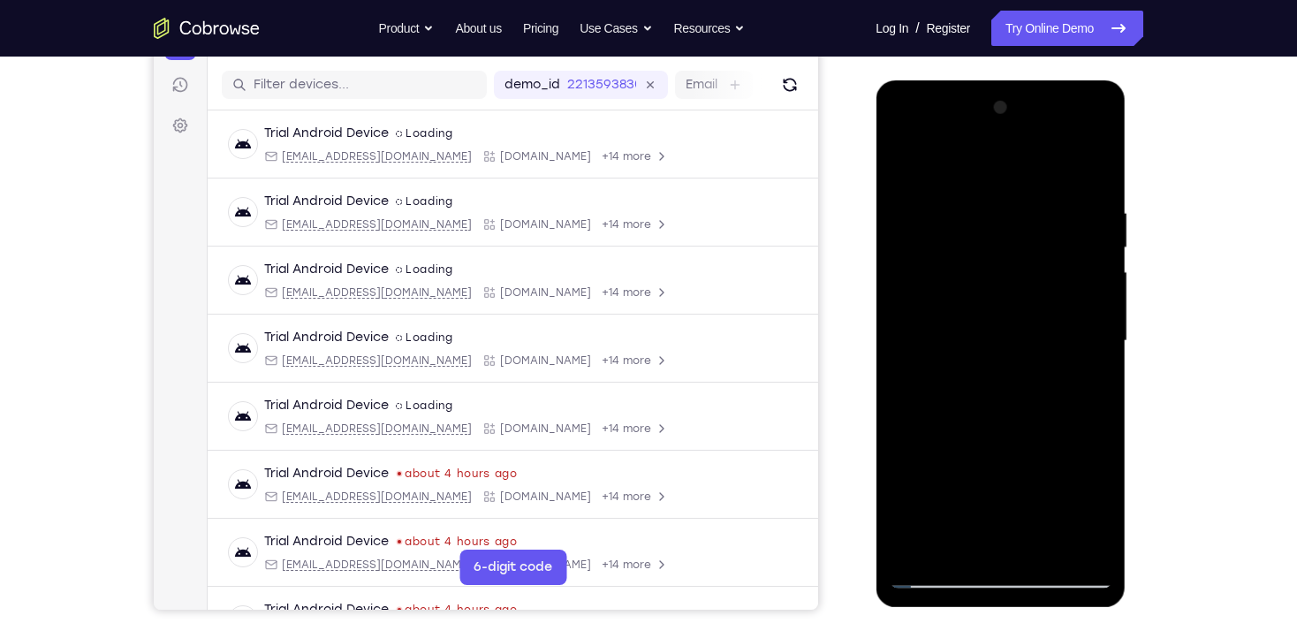
click at [1101, 344] on div at bounding box center [1000, 341] width 223 height 495
click at [952, 184] on div at bounding box center [1000, 341] width 223 height 495
drag, startPoint x: 1019, startPoint y: 456, endPoint x: 1071, endPoint y: 241, distance: 221.0
click at [1071, 241] on div at bounding box center [1000, 341] width 223 height 495
click at [1044, 554] on div at bounding box center [1000, 341] width 223 height 495
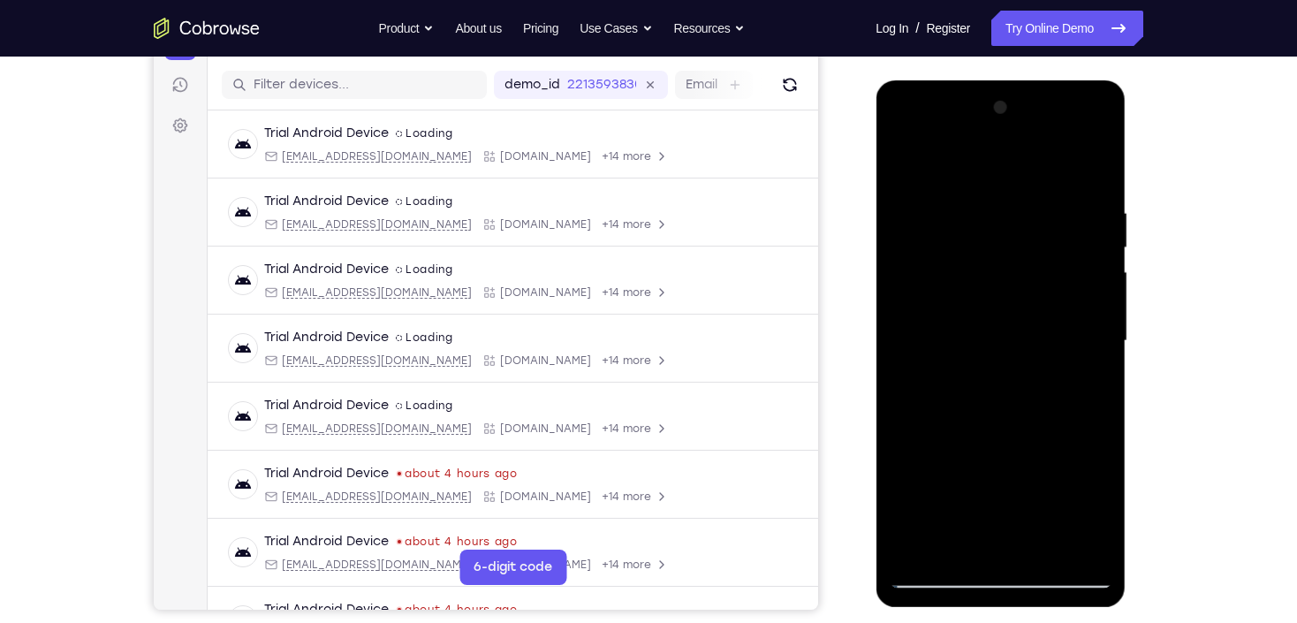
click at [927, 584] on div at bounding box center [1000, 341] width 223 height 495
click at [1090, 553] on div at bounding box center [1000, 341] width 223 height 495
drag, startPoint x: 985, startPoint y: 271, endPoint x: 980, endPoint y: 503, distance: 231.6
click at [980, 503] on div at bounding box center [1000, 341] width 223 height 495
drag, startPoint x: 1010, startPoint y: 308, endPoint x: 1015, endPoint y: 478, distance: 169.8
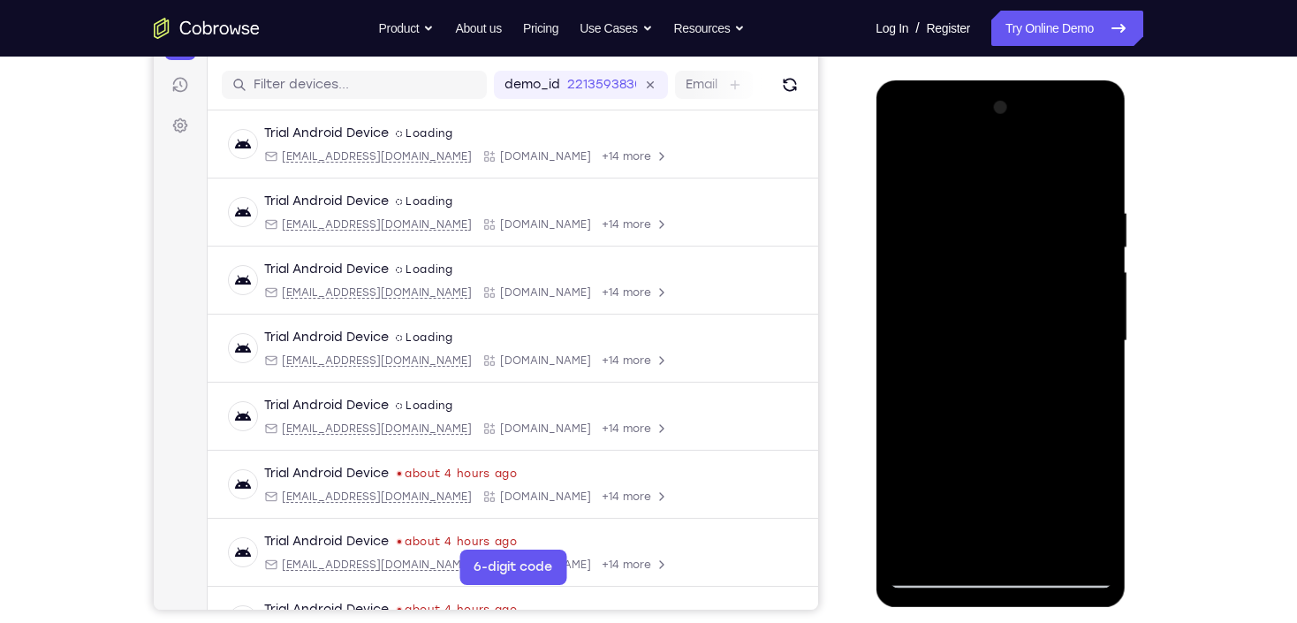
click at [1015, 478] on div at bounding box center [1000, 341] width 223 height 495
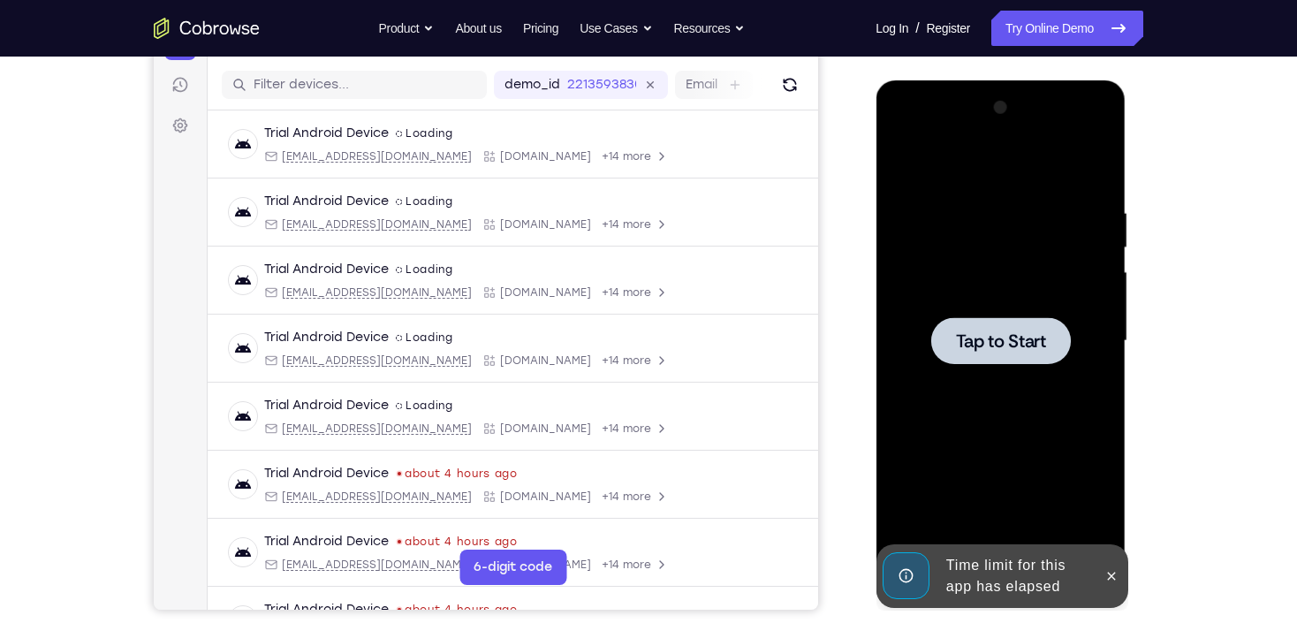
drag, startPoint x: 1010, startPoint y: 369, endPoint x: 1077, endPoint y: 467, distance: 118.4
click at [1012, 369] on div at bounding box center [1000, 341] width 223 height 495
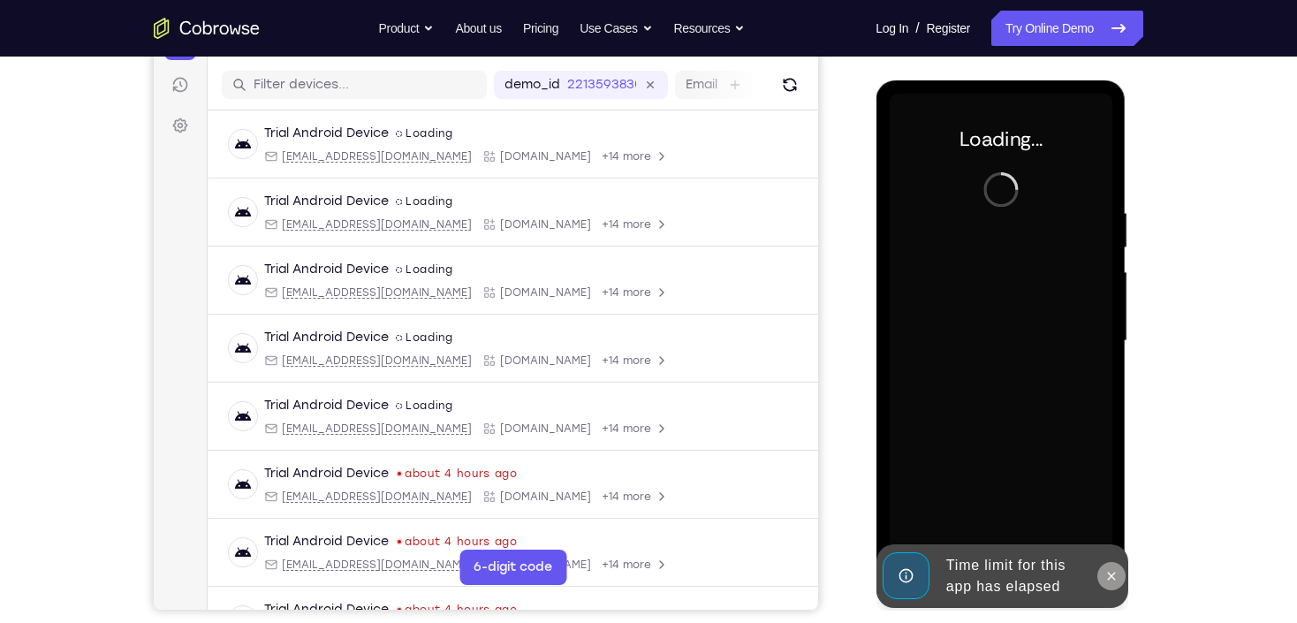
click at [1112, 574] on icon at bounding box center [1111, 576] width 14 height 14
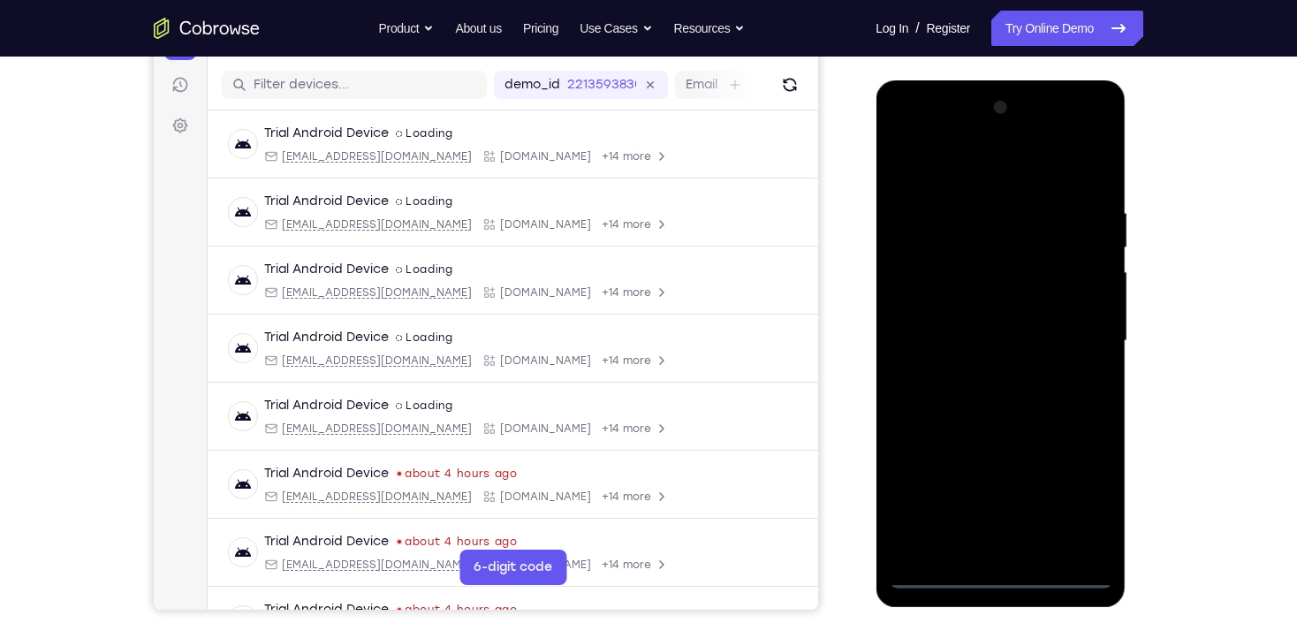
drag, startPoint x: 1001, startPoint y: 576, endPoint x: 1012, endPoint y: 583, distance: 12.7
click at [1001, 577] on div at bounding box center [1000, 341] width 223 height 495
click at [1092, 500] on div at bounding box center [1000, 341] width 223 height 495
click at [958, 179] on div at bounding box center [1000, 341] width 223 height 495
click at [1077, 337] on div at bounding box center [1000, 341] width 223 height 495
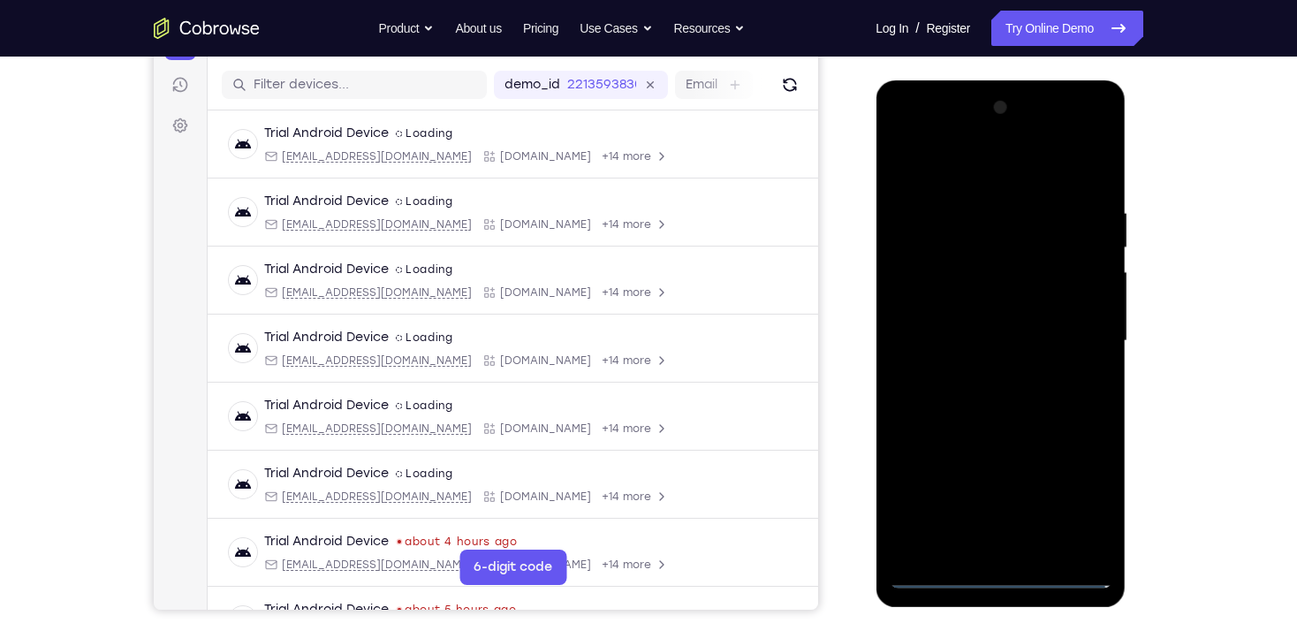
click at [979, 383] on div at bounding box center [1000, 341] width 223 height 495
click at [1010, 319] on div at bounding box center [1000, 341] width 223 height 495
click at [1024, 301] on div at bounding box center [1000, 341] width 223 height 495
click at [1017, 347] on div at bounding box center [1000, 341] width 223 height 495
click at [1021, 400] on div at bounding box center [1000, 341] width 223 height 495
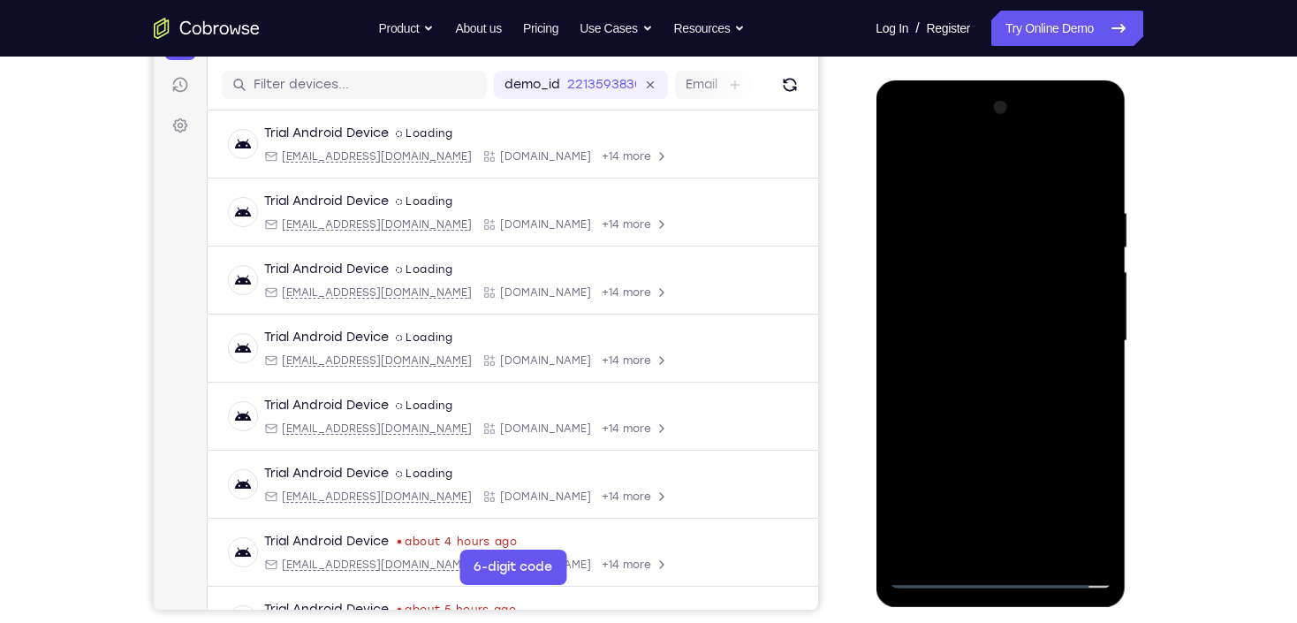
click at [1024, 399] on div at bounding box center [1000, 341] width 223 height 495
click at [1022, 400] on div at bounding box center [1000, 341] width 223 height 495
click at [993, 400] on div at bounding box center [1000, 341] width 223 height 495
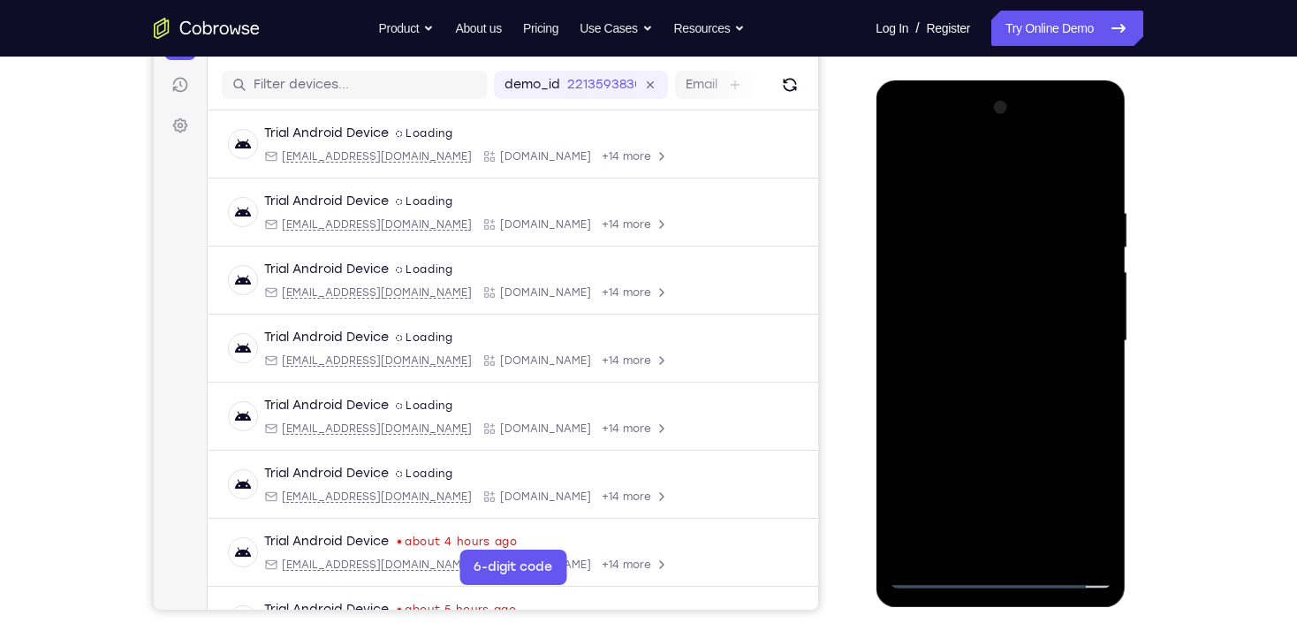
click at [993, 400] on div at bounding box center [1000, 341] width 223 height 495
drag, startPoint x: 995, startPoint y: 224, endPoint x: 1007, endPoint y: 207, distance: 20.3
click at [1007, 207] on div at bounding box center [1000, 341] width 223 height 495
drag, startPoint x: 1000, startPoint y: 232, endPoint x: 1024, endPoint y: 420, distance: 189.0
click at [1024, 420] on div at bounding box center [1000, 341] width 223 height 495
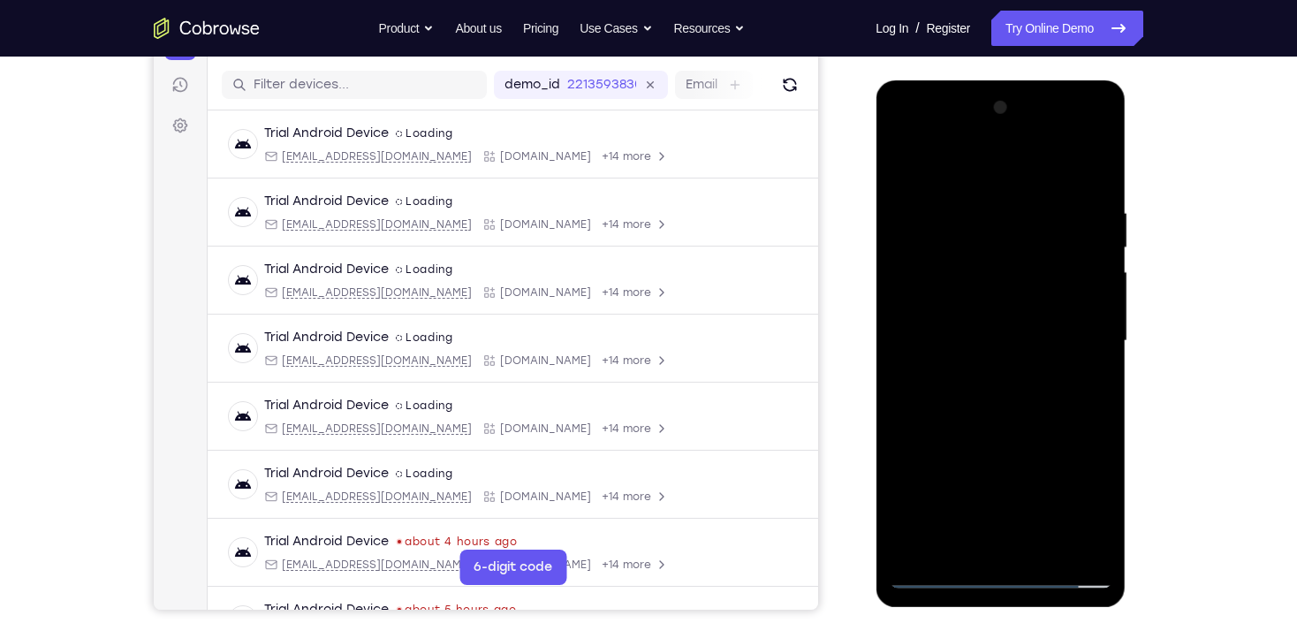
drag, startPoint x: 980, startPoint y: 171, endPoint x: 982, endPoint y: 71, distance: 99.9
click at [982, 80] on html "Online web based iOS Simulators and Android Emulators. Run iPhone, iPad, Mobile…" at bounding box center [1002, 345] width 252 height 530
click at [1010, 325] on div at bounding box center [1000, 341] width 223 height 495
click at [1008, 297] on div at bounding box center [1000, 341] width 223 height 495
click at [993, 340] on div at bounding box center [1000, 341] width 223 height 495
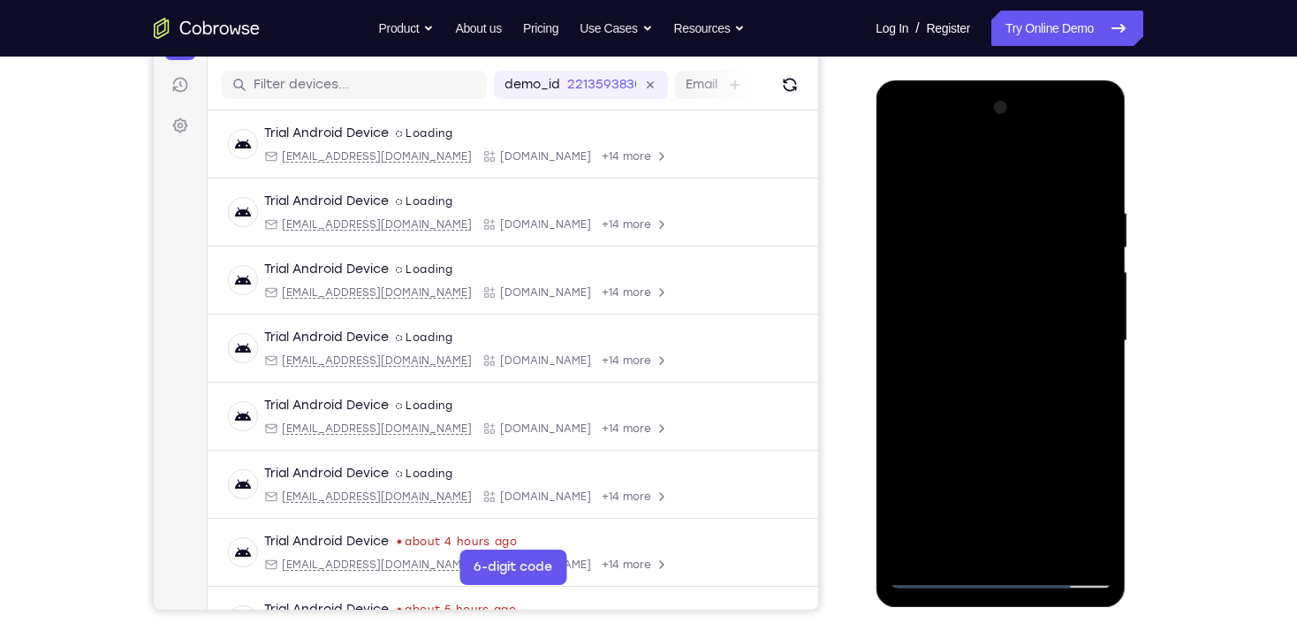
click at [1012, 406] on div at bounding box center [1000, 341] width 223 height 495
click at [1021, 379] on div at bounding box center [1000, 341] width 223 height 495
click at [970, 404] on div at bounding box center [1000, 341] width 223 height 495
click at [1071, 425] on div at bounding box center [1000, 341] width 223 height 495
click at [1099, 164] on div at bounding box center [1000, 341] width 223 height 495
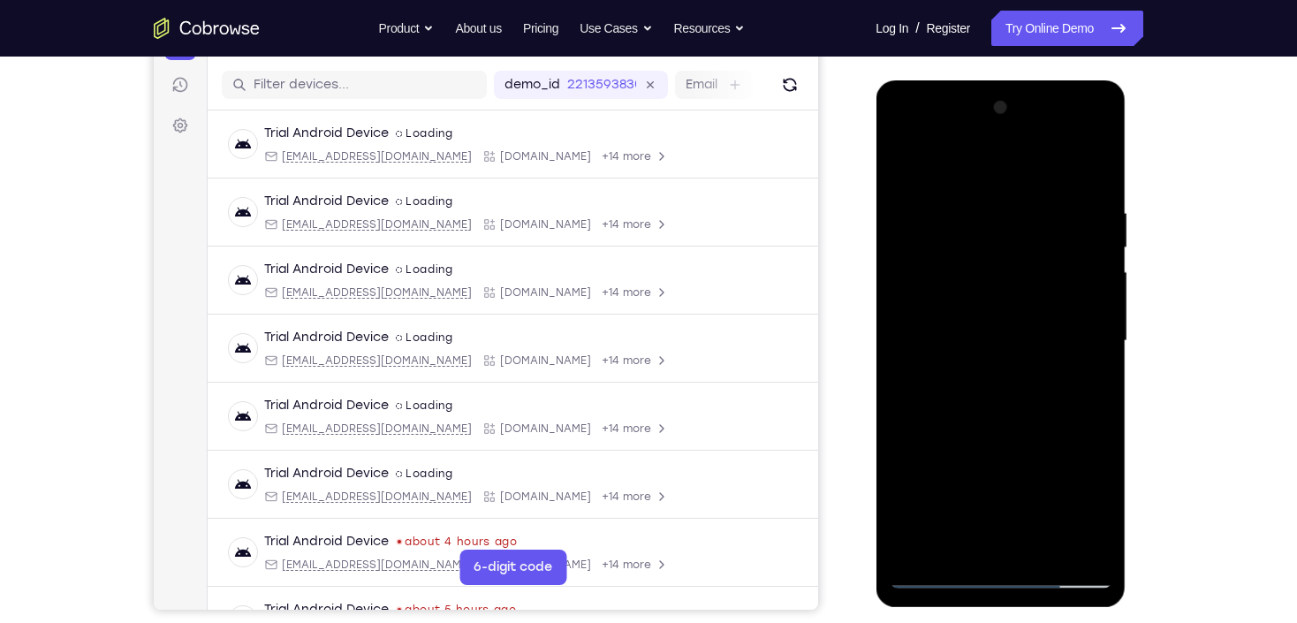
click at [908, 164] on div at bounding box center [1000, 341] width 223 height 495
click at [954, 255] on div at bounding box center [1000, 341] width 223 height 495
click at [1071, 358] on div at bounding box center [1000, 341] width 223 height 495
click at [911, 167] on div at bounding box center [1000, 341] width 223 height 495
click at [996, 218] on div at bounding box center [1000, 341] width 223 height 495
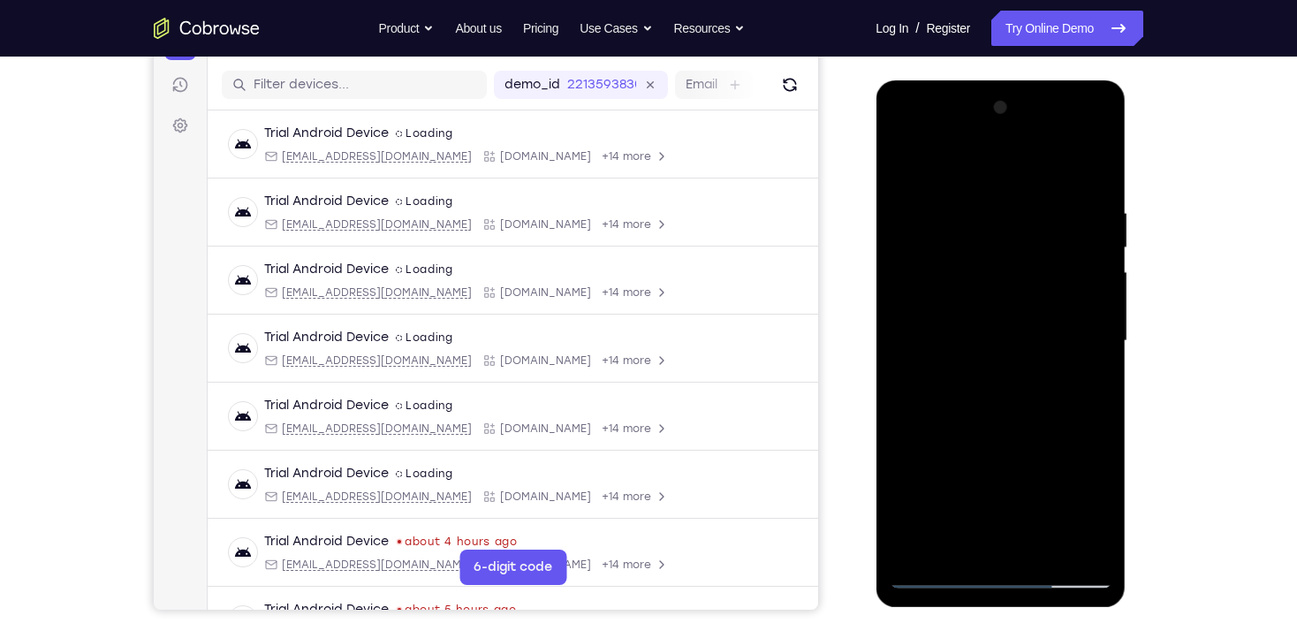
click at [924, 535] on div at bounding box center [1000, 341] width 223 height 495
click at [1054, 550] on div at bounding box center [1000, 341] width 223 height 495
click at [1005, 439] on div at bounding box center [1000, 341] width 223 height 495
click at [1012, 327] on div at bounding box center [1000, 341] width 223 height 495
click at [929, 170] on div at bounding box center [1000, 341] width 223 height 495
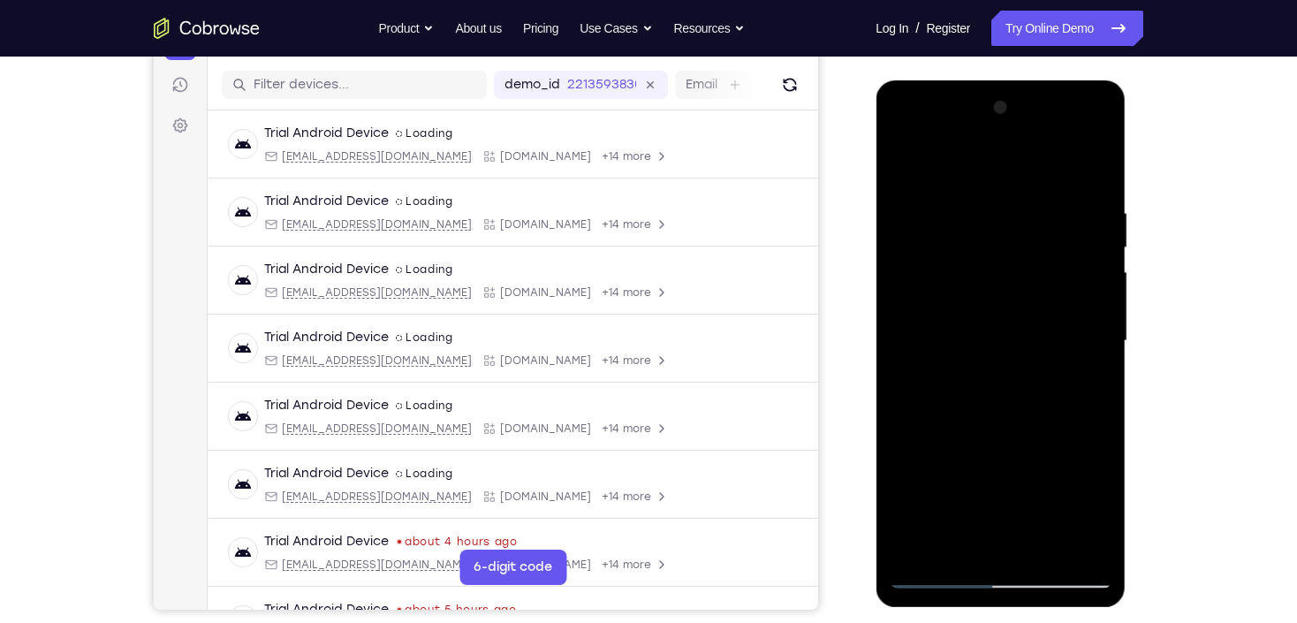
click at [909, 359] on div at bounding box center [1000, 341] width 223 height 495
click at [1084, 262] on div at bounding box center [1000, 341] width 223 height 495
click at [929, 319] on div at bounding box center [1000, 341] width 223 height 495
click at [1087, 298] on div at bounding box center [1000, 341] width 223 height 495
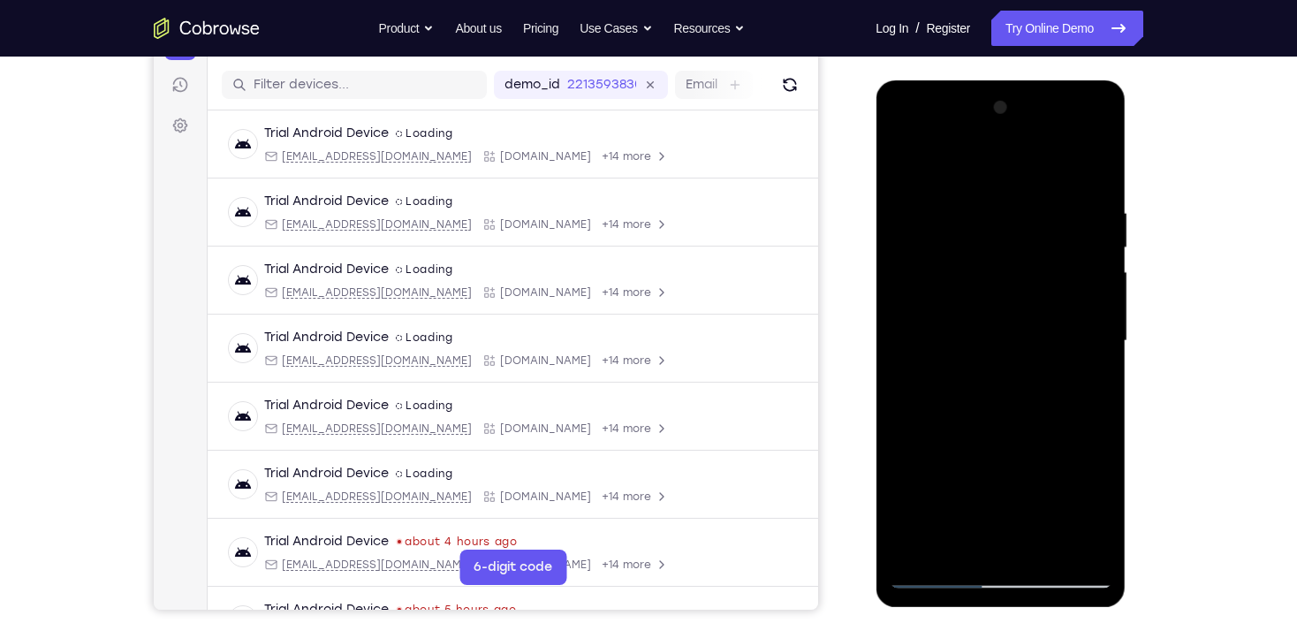
click at [1094, 290] on div at bounding box center [1000, 341] width 223 height 495
click at [1095, 291] on div at bounding box center [1000, 341] width 223 height 495
click at [1081, 287] on div at bounding box center [1000, 341] width 223 height 495
click at [1092, 284] on div at bounding box center [1000, 341] width 223 height 495
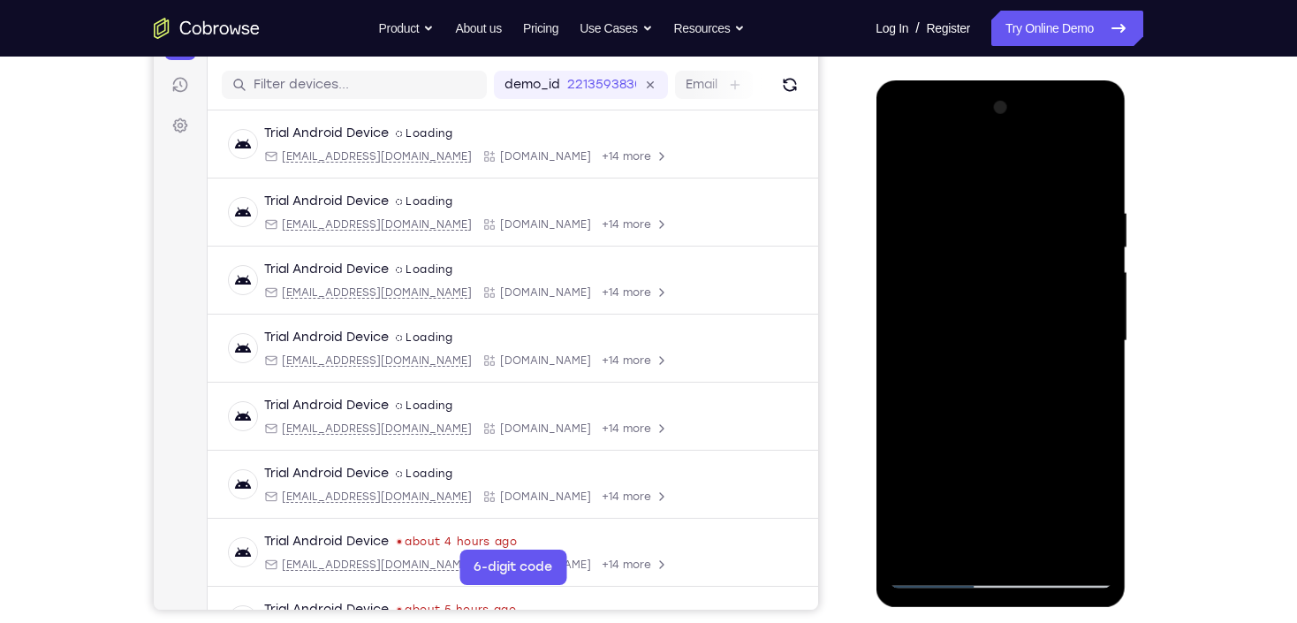
click at [1092, 306] on div at bounding box center [1000, 341] width 223 height 495
click at [1086, 305] on div at bounding box center [1000, 341] width 223 height 495
click at [1086, 304] on div at bounding box center [1000, 341] width 223 height 495
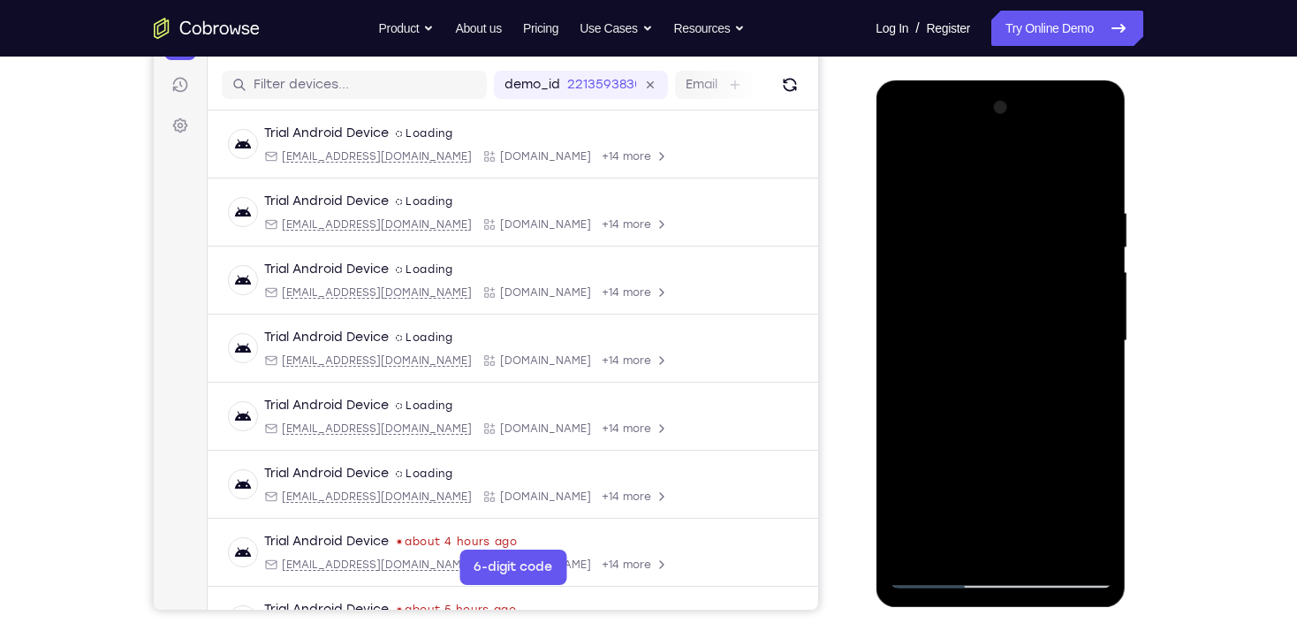
click at [1077, 273] on div at bounding box center [1000, 341] width 223 height 495
click at [1077, 272] on div at bounding box center [1000, 341] width 223 height 495
click at [1086, 272] on div at bounding box center [1000, 341] width 223 height 495
click at [1086, 273] on div at bounding box center [1000, 341] width 223 height 495
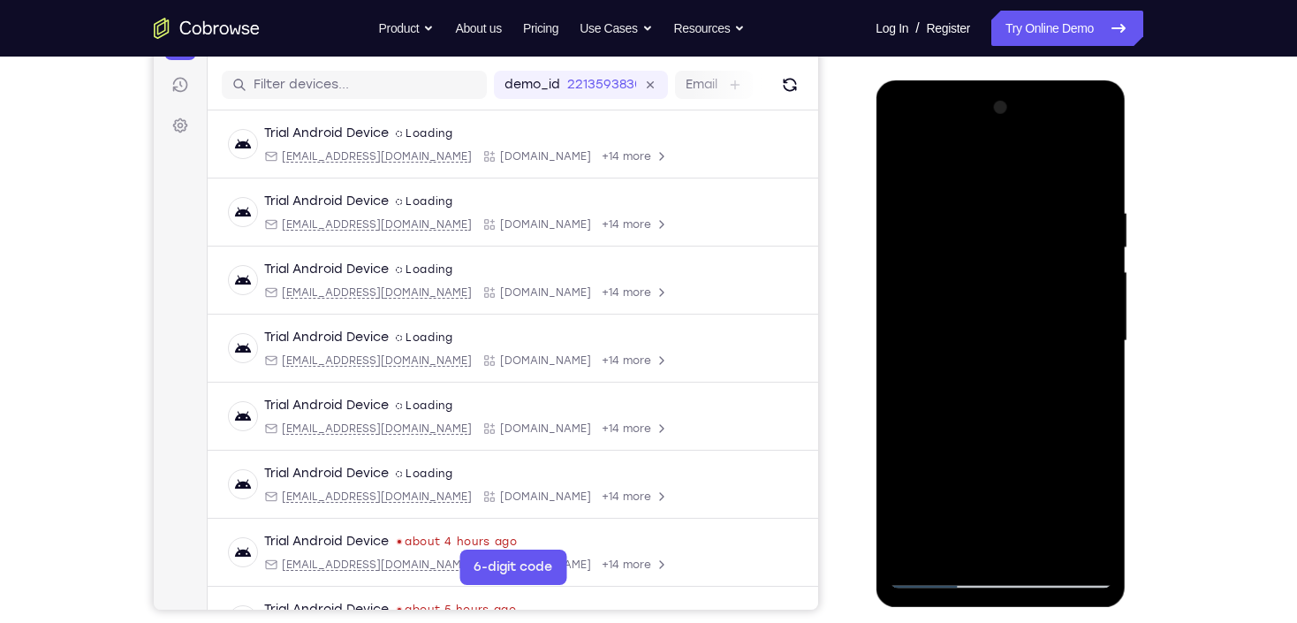
click at [916, 272] on div at bounding box center [1000, 341] width 223 height 495
click at [1078, 297] on div at bounding box center [1000, 341] width 223 height 495
click at [1080, 262] on div at bounding box center [1000, 341] width 223 height 495
click at [1079, 243] on div at bounding box center [1000, 341] width 223 height 495
click at [1094, 308] on div at bounding box center [1000, 341] width 223 height 495
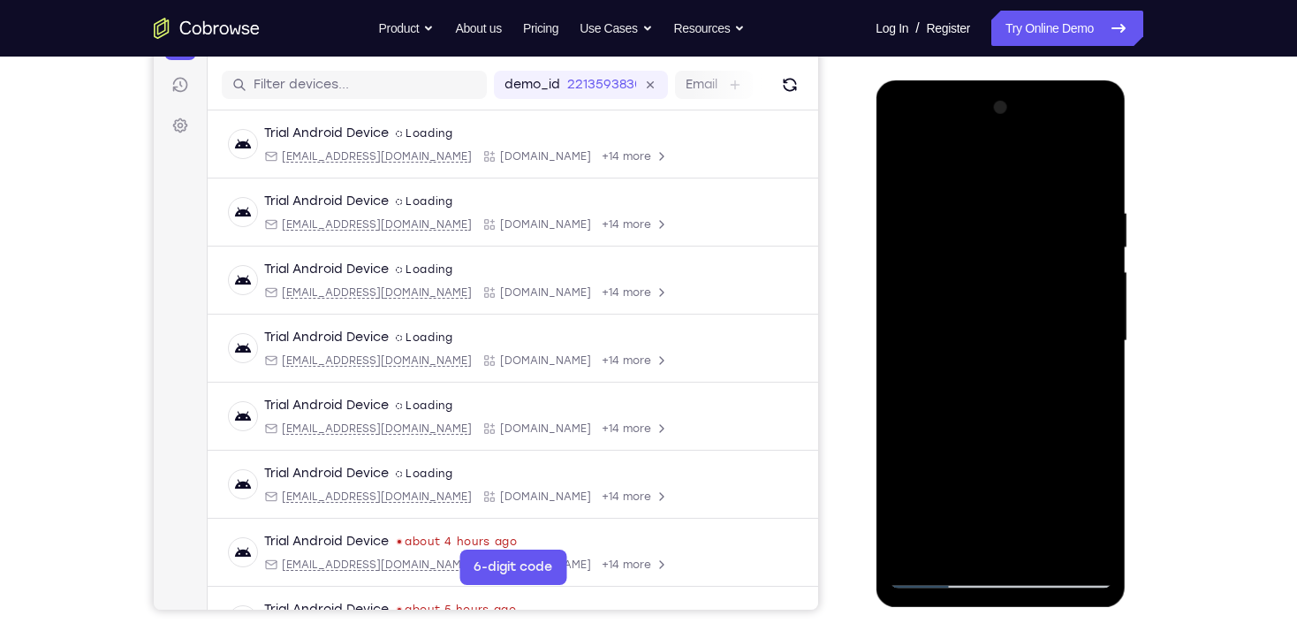
click at [1094, 308] on div at bounding box center [1000, 341] width 223 height 495
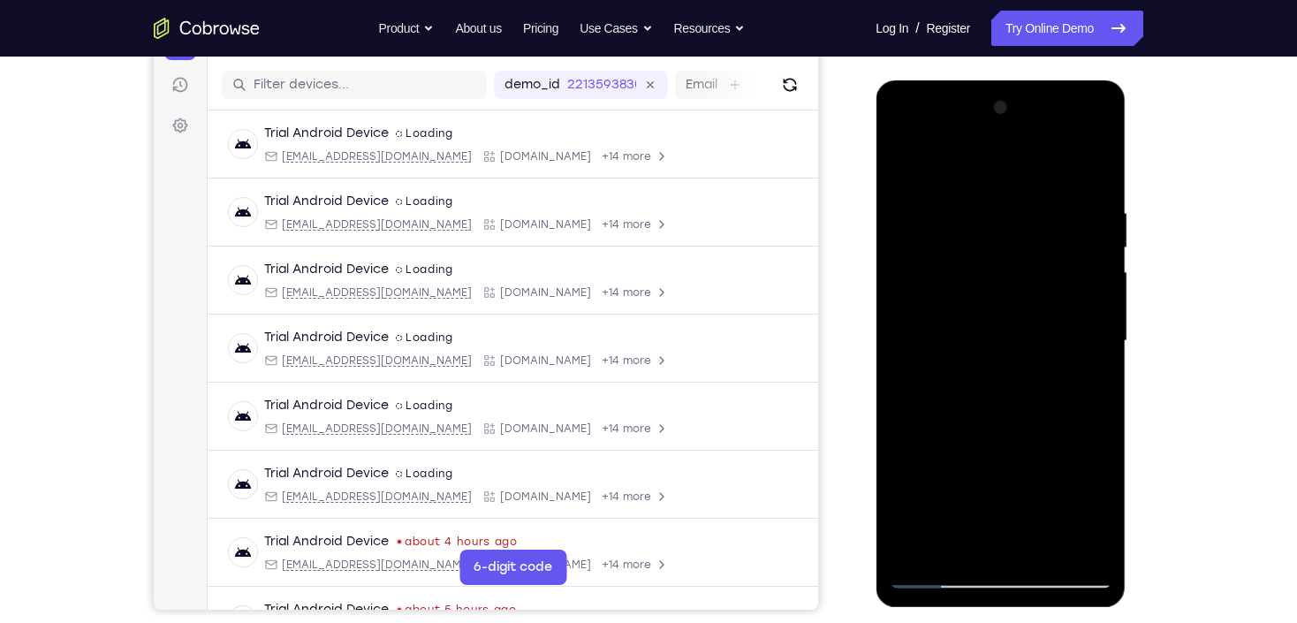
click at [1094, 308] on div at bounding box center [1000, 341] width 223 height 495
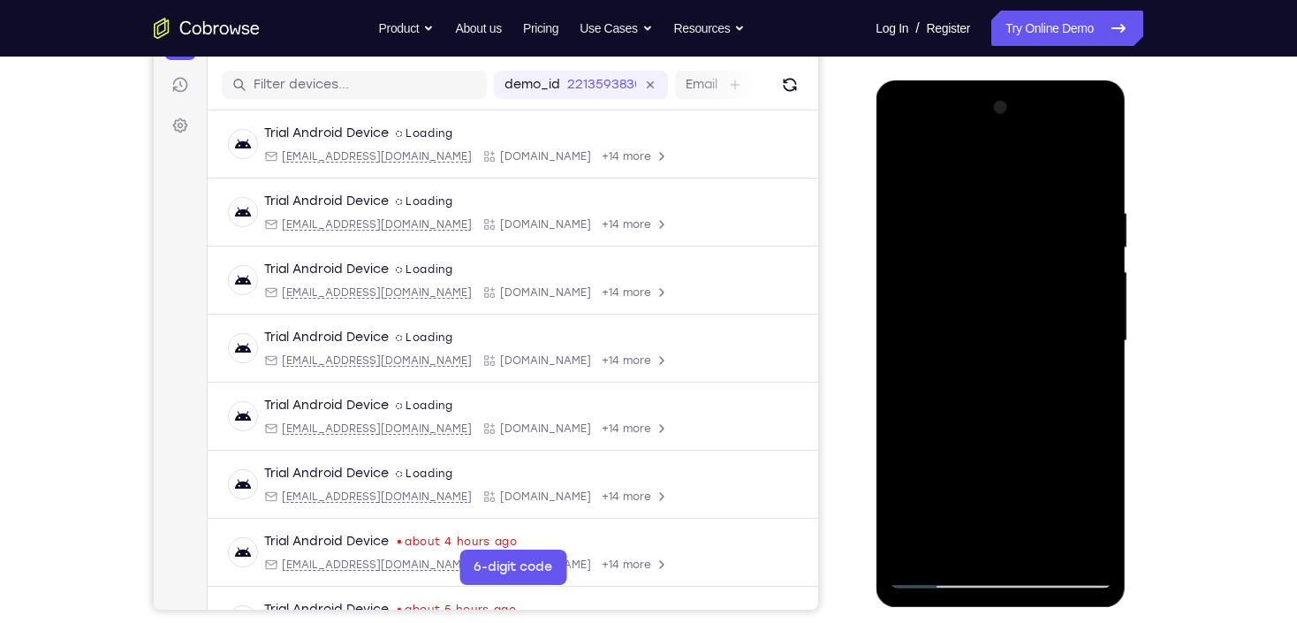
click at [1094, 306] on div at bounding box center [1000, 341] width 223 height 495
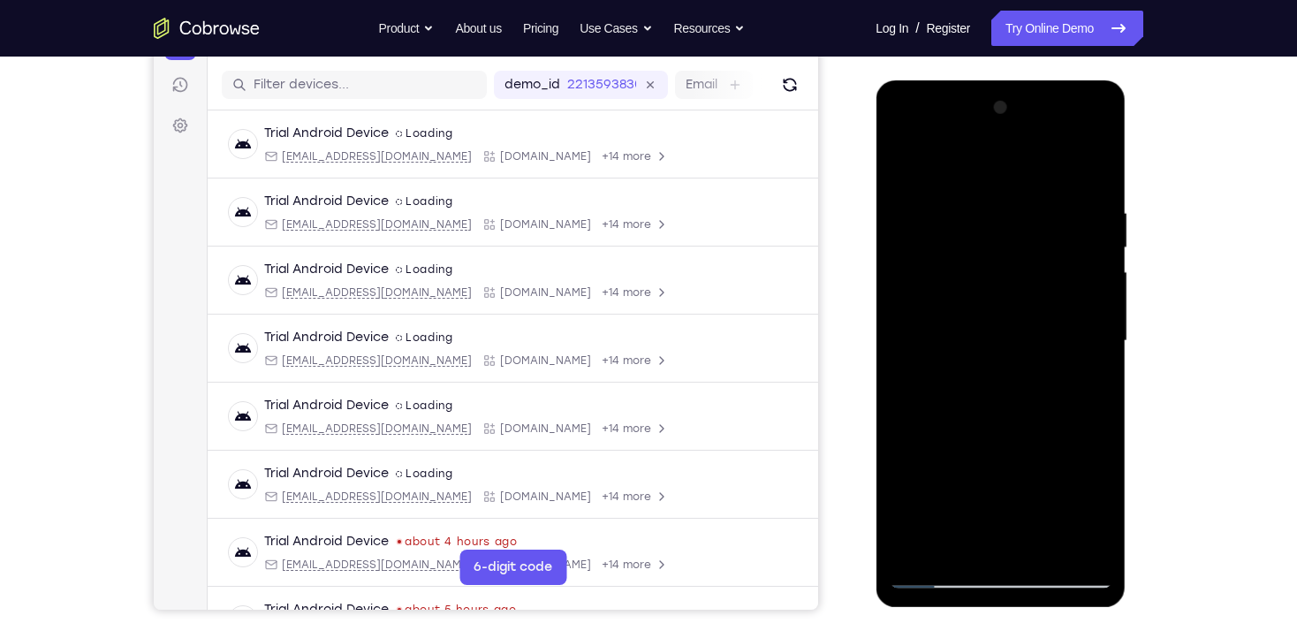
click at [1094, 306] on div at bounding box center [1000, 341] width 223 height 495
click at [1098, 115] on div at bounding box center [1000, 341] width 223 height 495
click at [1054, 549] on div at bounding box center [1000, 341] width 223 height 495
click at [897, 157] on div at bounding box center [1000, 341] width 223 height 495
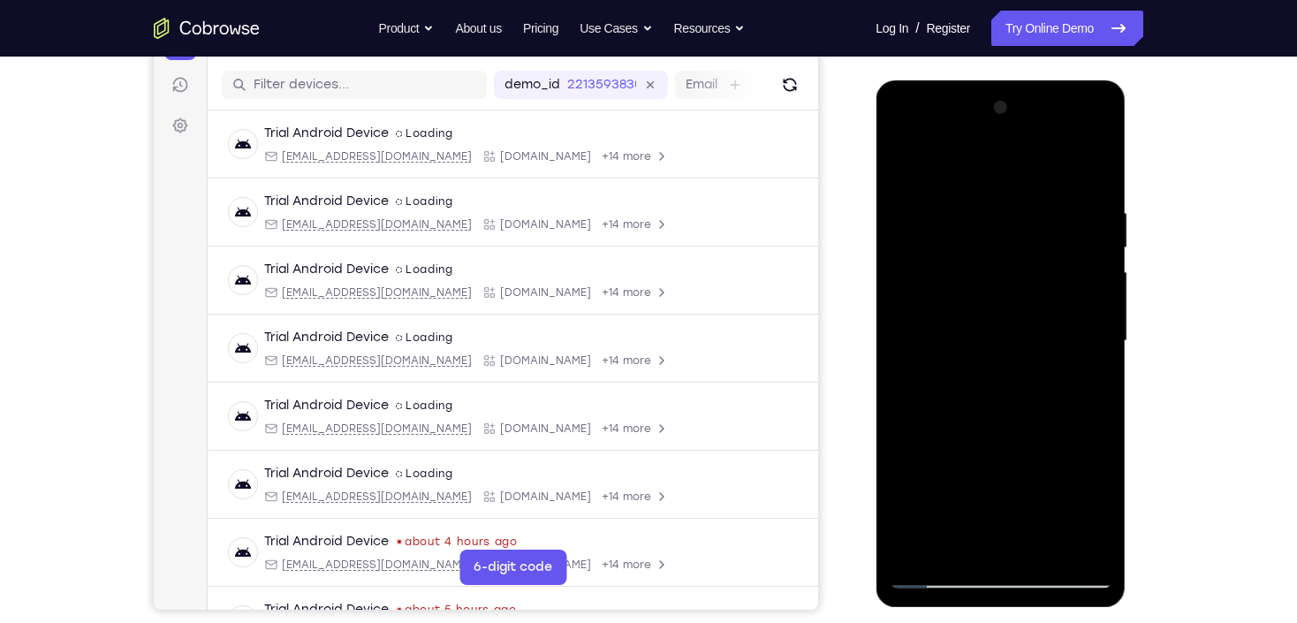
drag, startPoint x: 991, startPoint y: 224, endPoint x: 1016, endPoint y: 506, distance: 283.1
click at [1016, 506] on div at bounding box center [1000, 341] width 223 height 495
click at [970, 222] on div at bounding box center [1000, 341] width 223 height 495
click at [1077, 339] on div at bounding box center [1000, 341] width 223 height 495
click at [1080, 337] on div at bounding box center [1000, 341] width 223 height 495
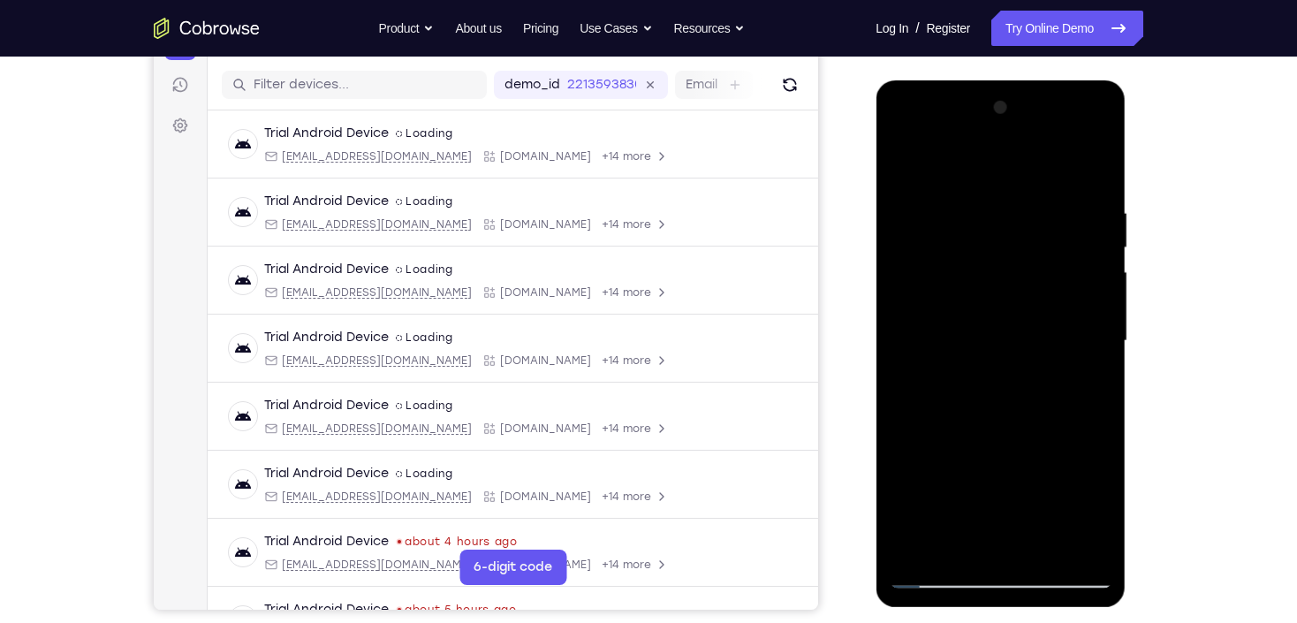
click at [1080, 337] on div at bounding box center [1000, 341] width 223 height 495
click at [936, 323] on div at bounding box center [1000, 341] width 223 height 495
click at [1065, 275] on div at bounding box center [1000, 341] width 223 height 495
click at [1067, 257] on div at bounding box center [1000, 341] width 223 height 495
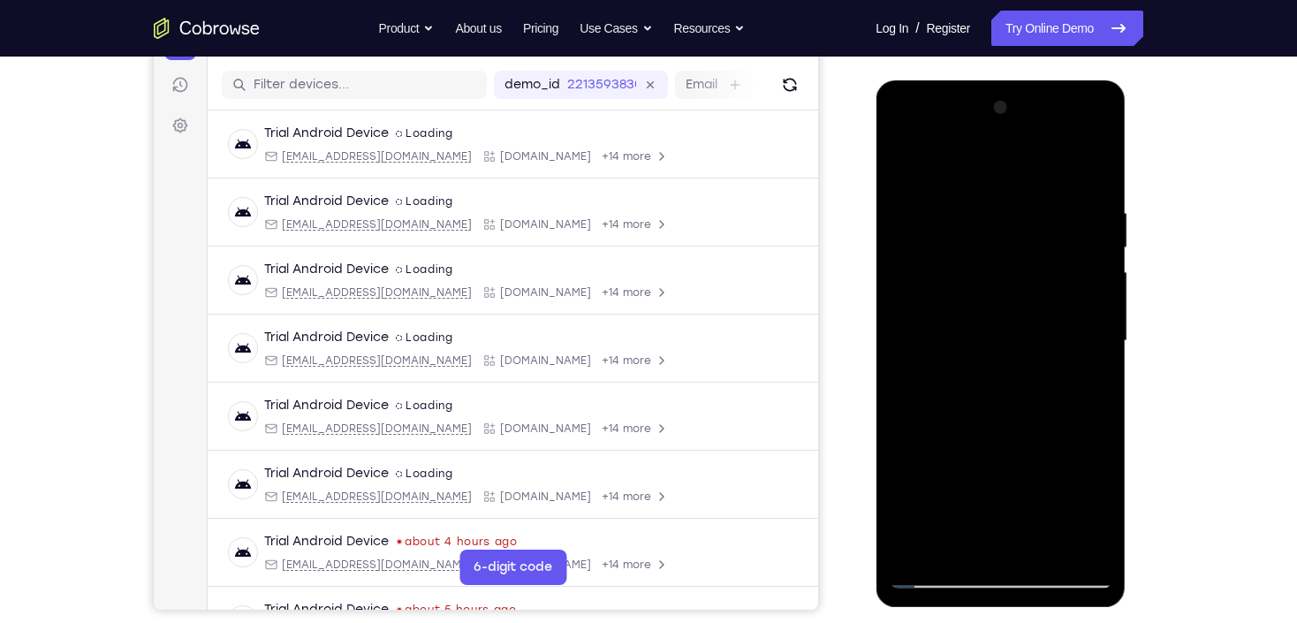
click at [1099, 270] on div at bounding box center [1000, 341] width 223 height 495
click at [1099, 272] on div at bounding box center [1000, 341] width 223 height 495
click at [1097, 176] on div at bounding box center [1000, 341] width 223 height 495
drag, startPoint x: 1021, startPoint y: 186, endPoint x: 1030, endPoint y: 398, distance: 212.3
click at [1030, 398] on div at bounding box center [1000, 341] width 223 height 495
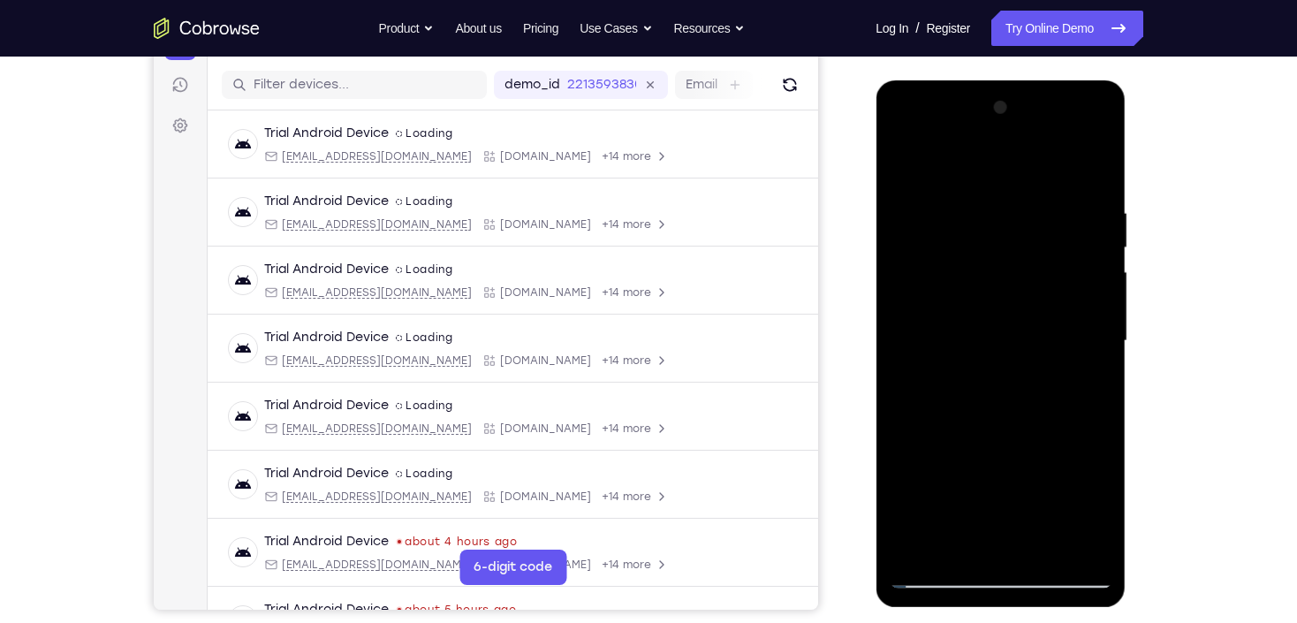
click at [972, 260] on div at bounding box center [1000, 341] width 223 height 495
drag, startPoint x: 1032, startPoint y: 390, endPoint x: 1045, endPoint y: 255, distance: 134.9
click at [1045, 255] on div at bounding box center [1000, 341] width 223 height 495
click at [1076, 202] on div at bounding box center [1000, 341] width 223 height 495
drag, startPoint x: 957, startPoint y: 252, endPoint x: 955, endPoint y: 359, distance: 107.0
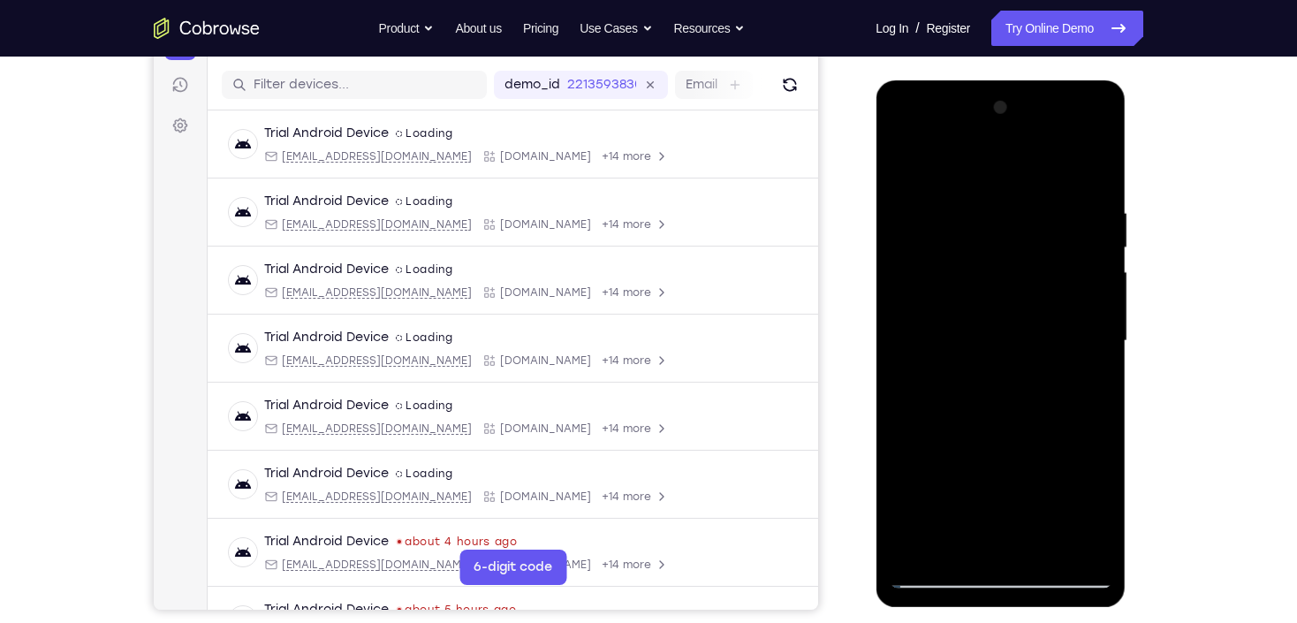
click at [951, 358] on div at bounding box center [1000, 341] width 223 height 495
click at [901, 158] on div at bounding box center [1000, 341] width 223 height 495
click at [930, 202] on div at bounding box center [1000, 341] width 223 height 495
